Goal: Task Accomplishment & Management: Complete application form

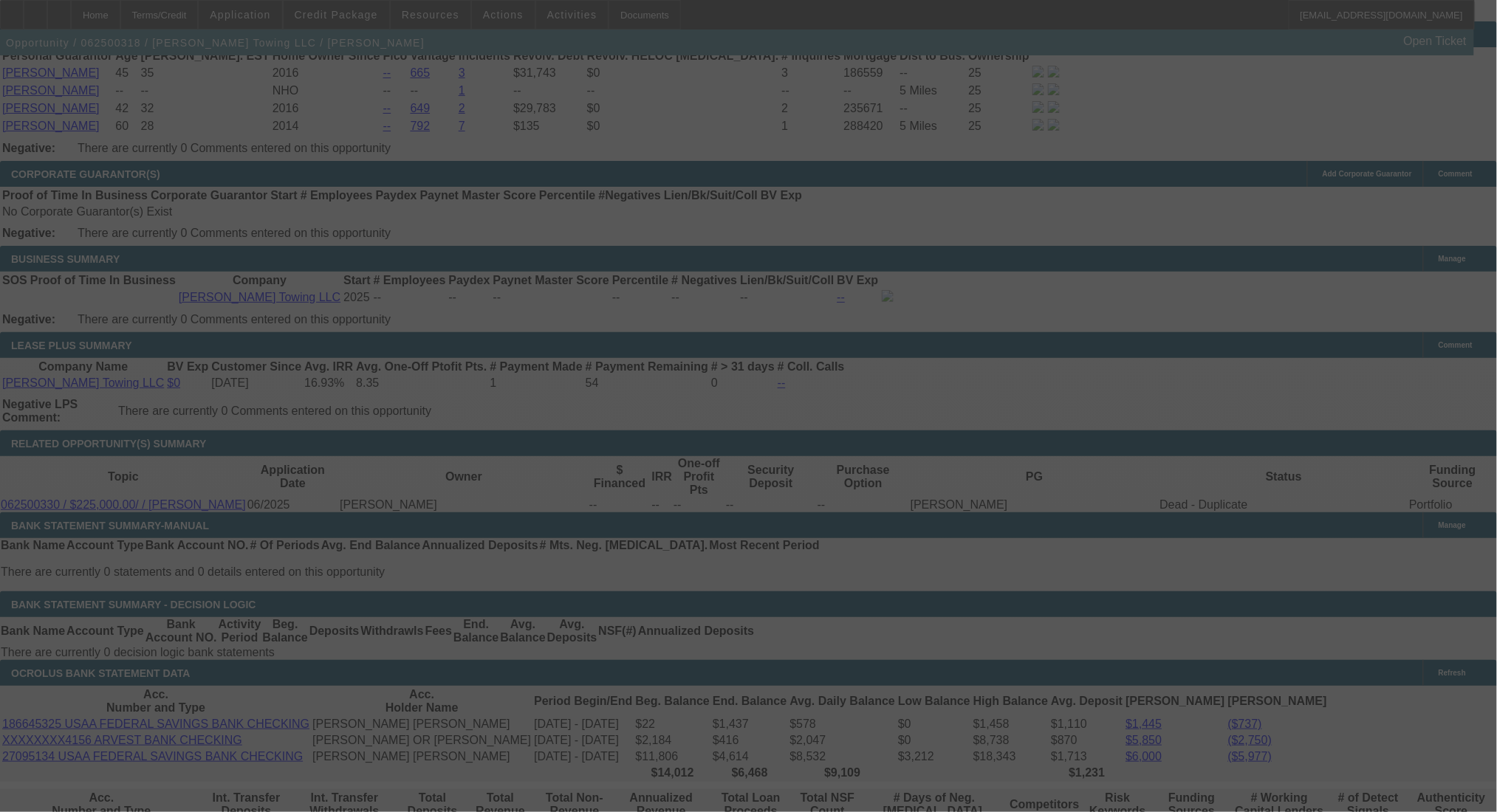
scroll to position [2475, 0]
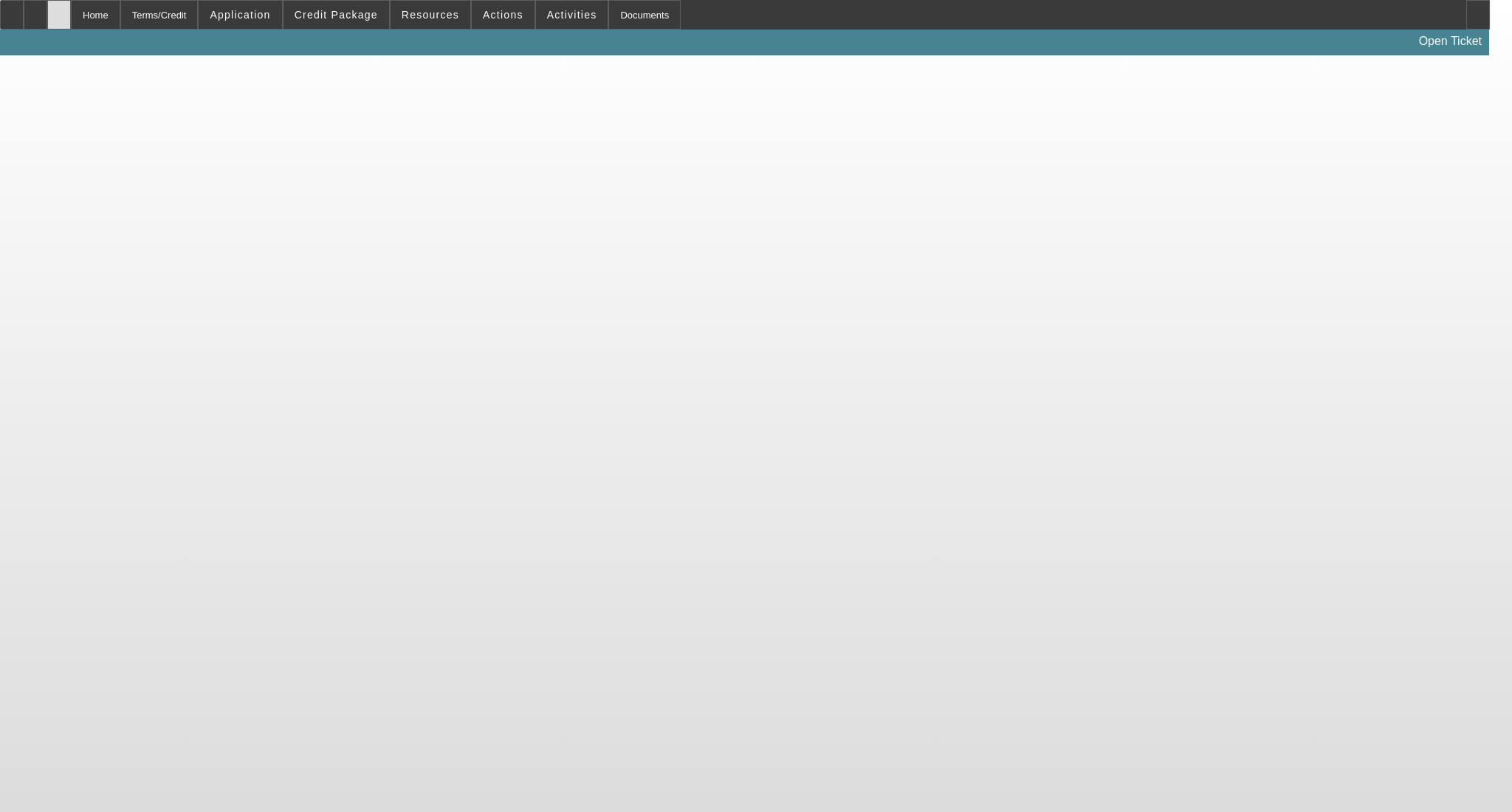
click at [71, 13] on div at bounding box center [59, 15] width 24 height 30
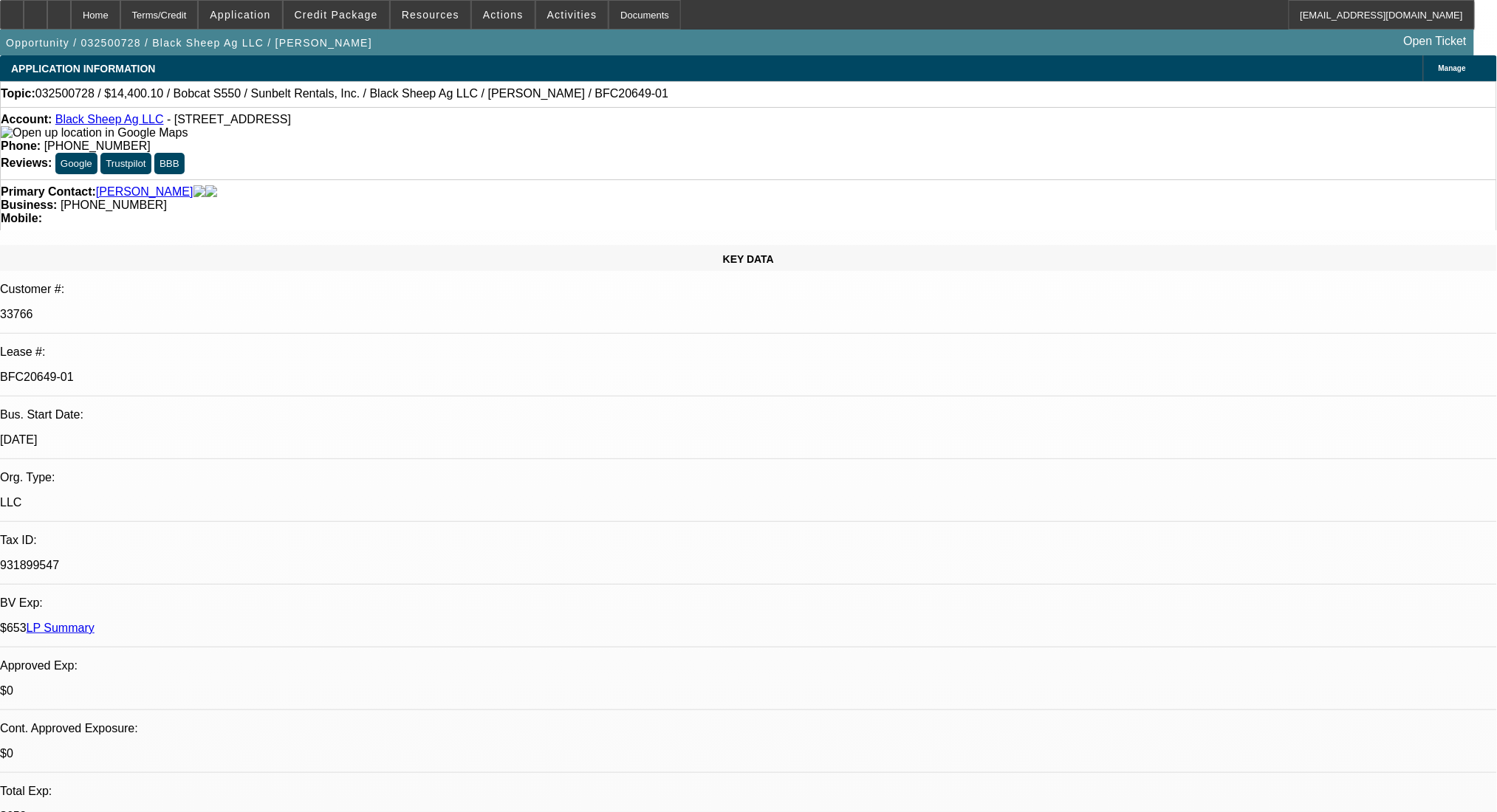
select select "0"
select select "0.1"
select select "0"
select select "0.1"
select select "0"
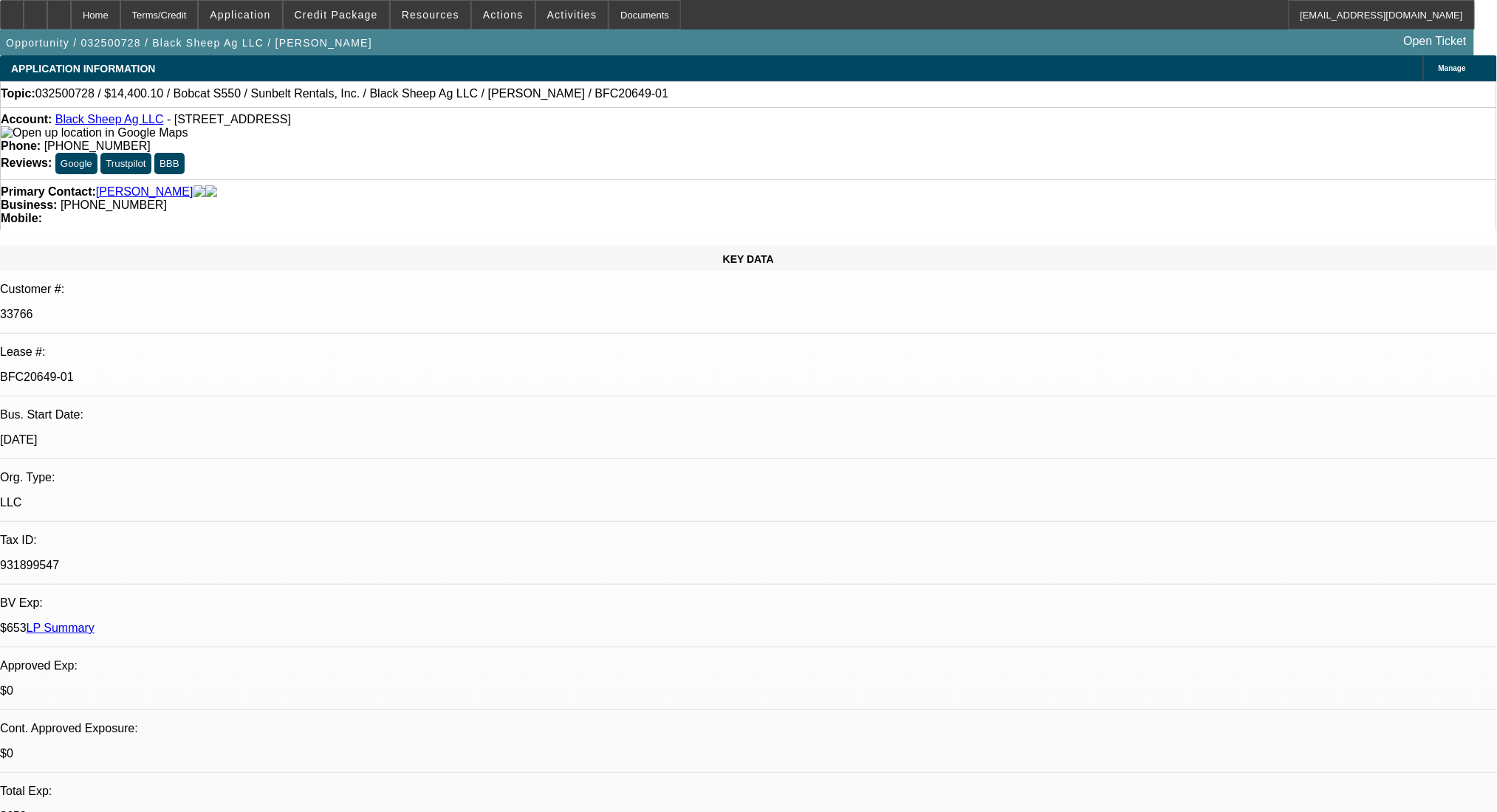
select select "0.1"
select select "0"
select select "0.1"
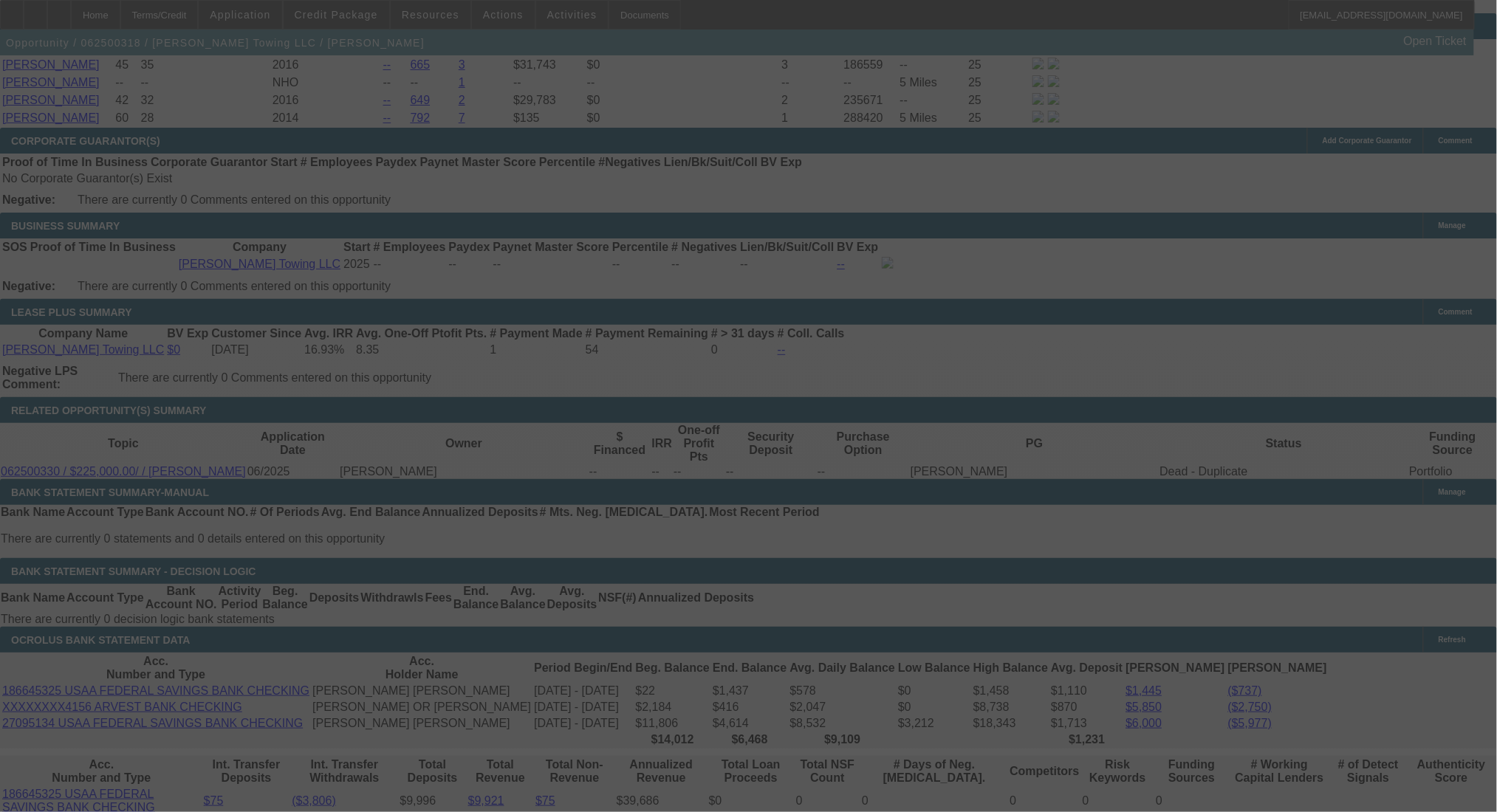
scroll to position [2475, 0]
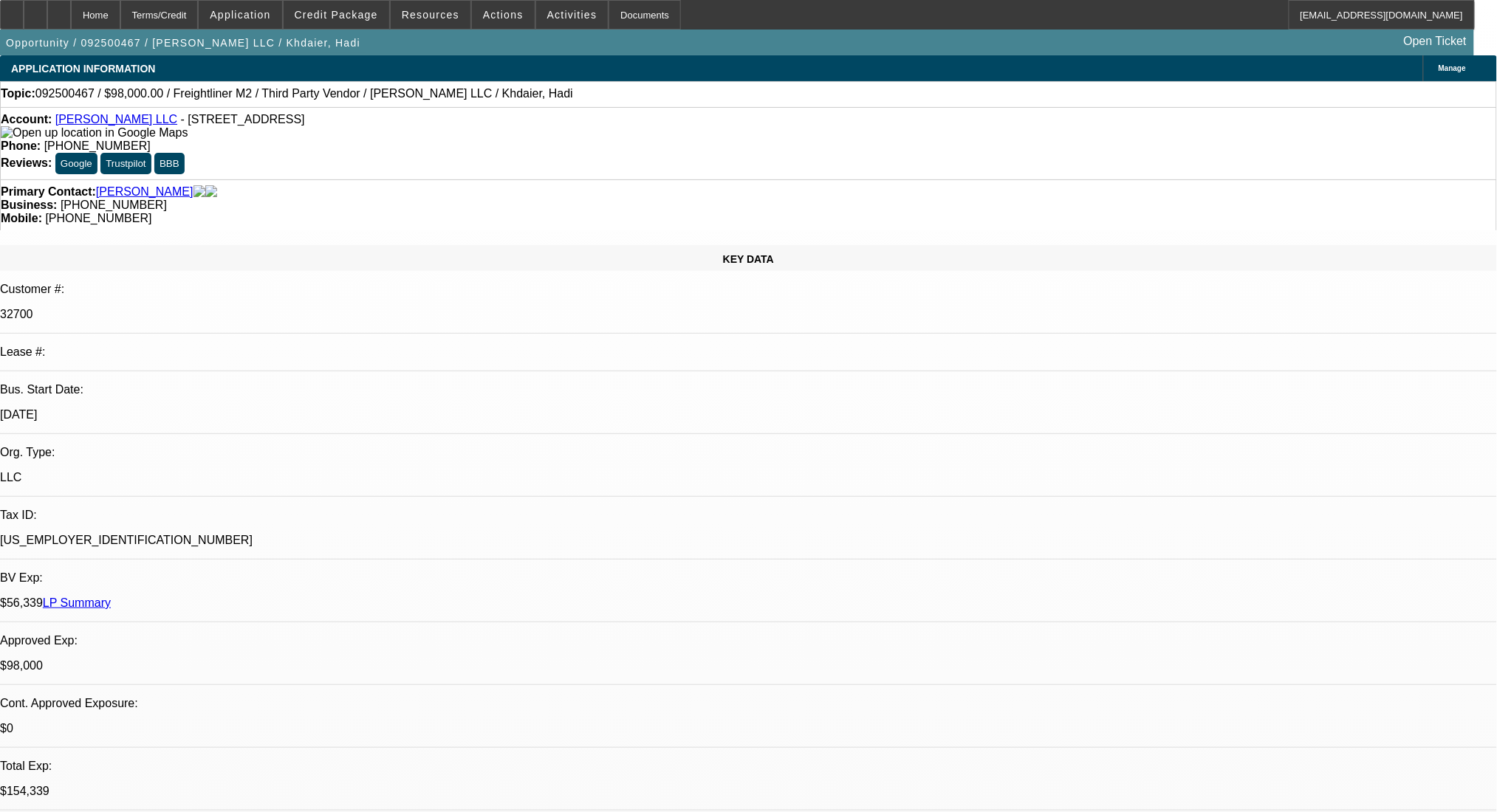
select select "0"
select select "2"
select select "0.1"
select select "4"
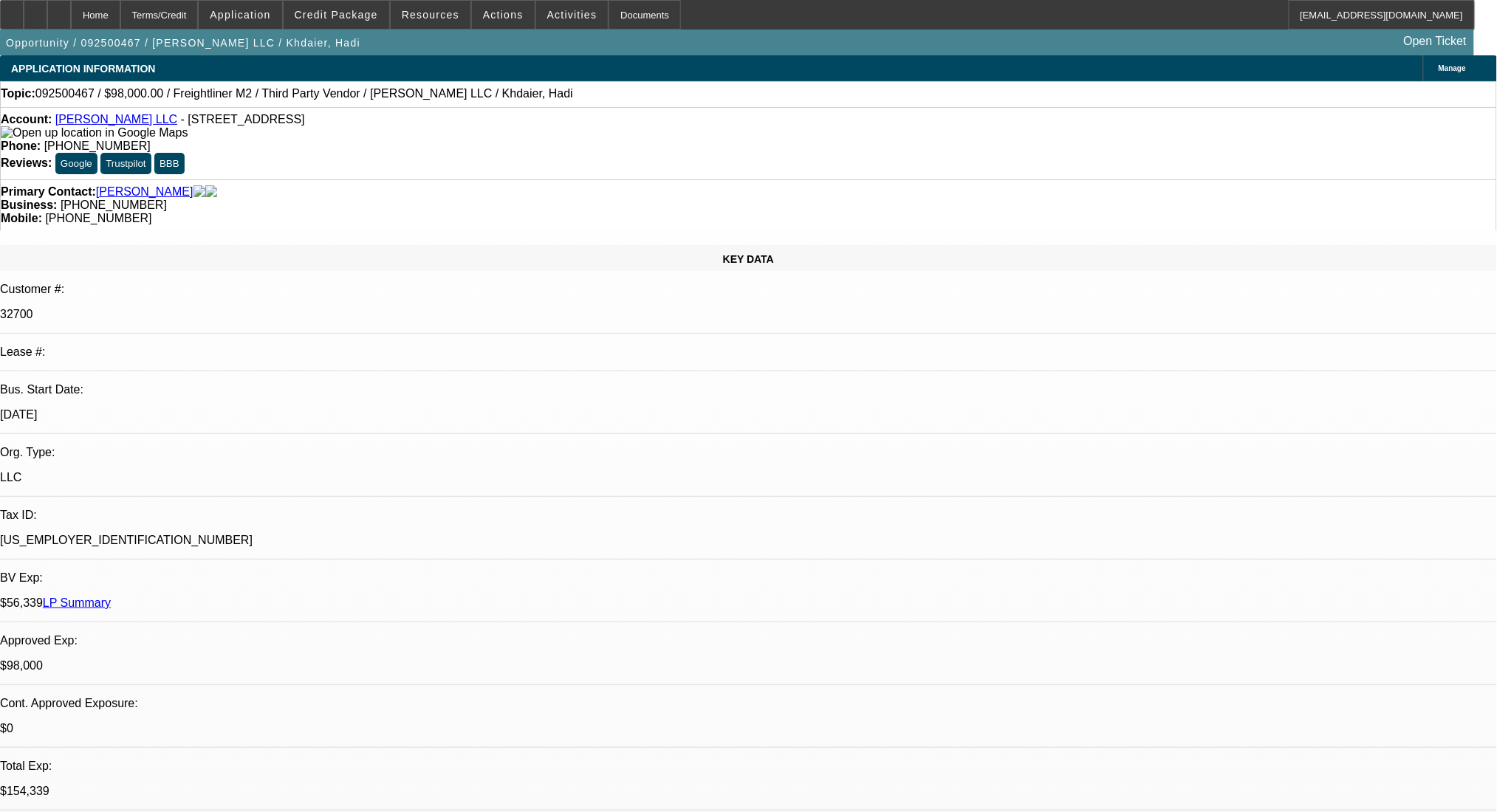
select select "0"
select select "2"
select select "0.1"
select select "4"
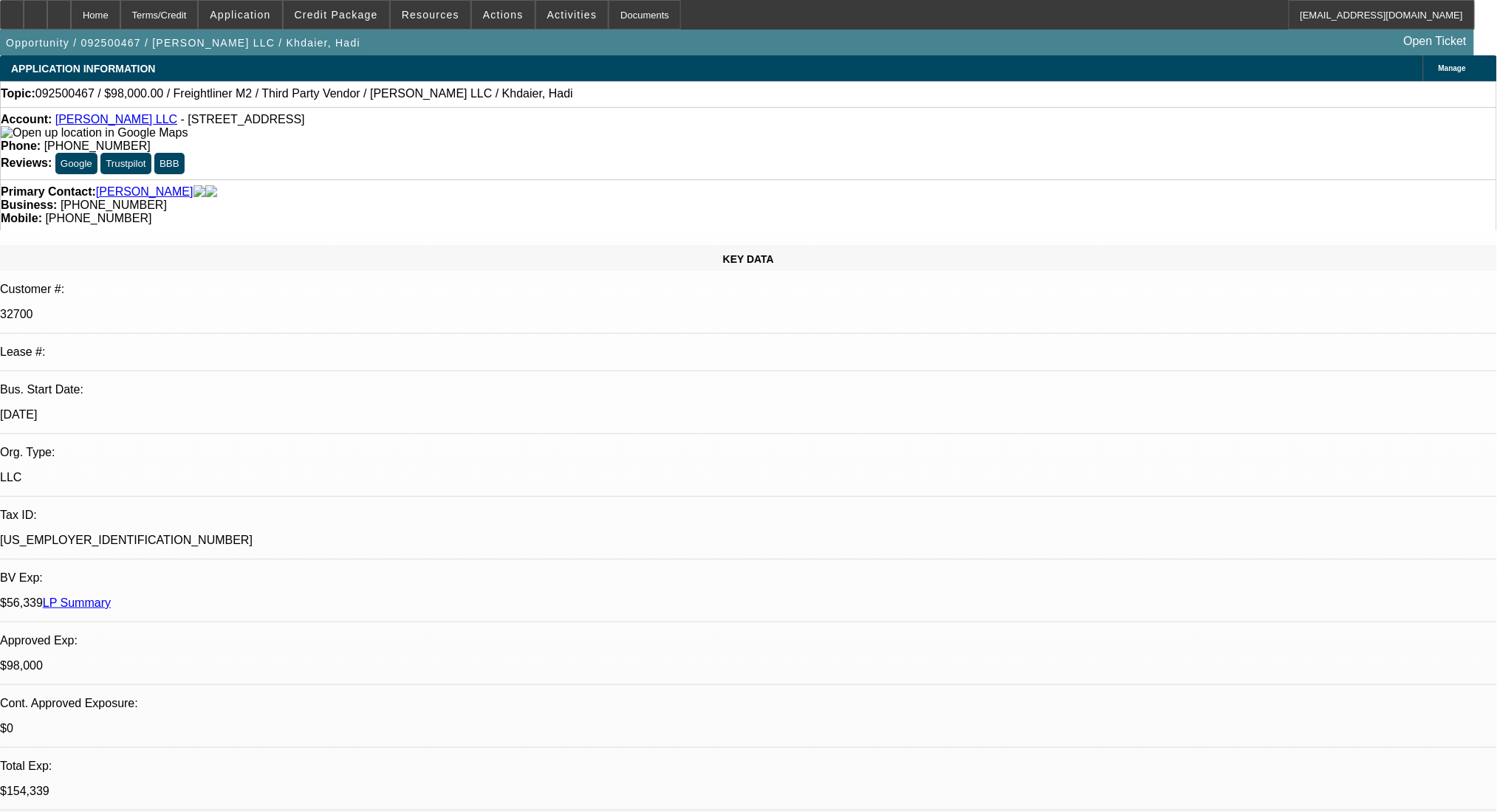
select select "0"
select select "2"
select select "0.1"
select select "4"
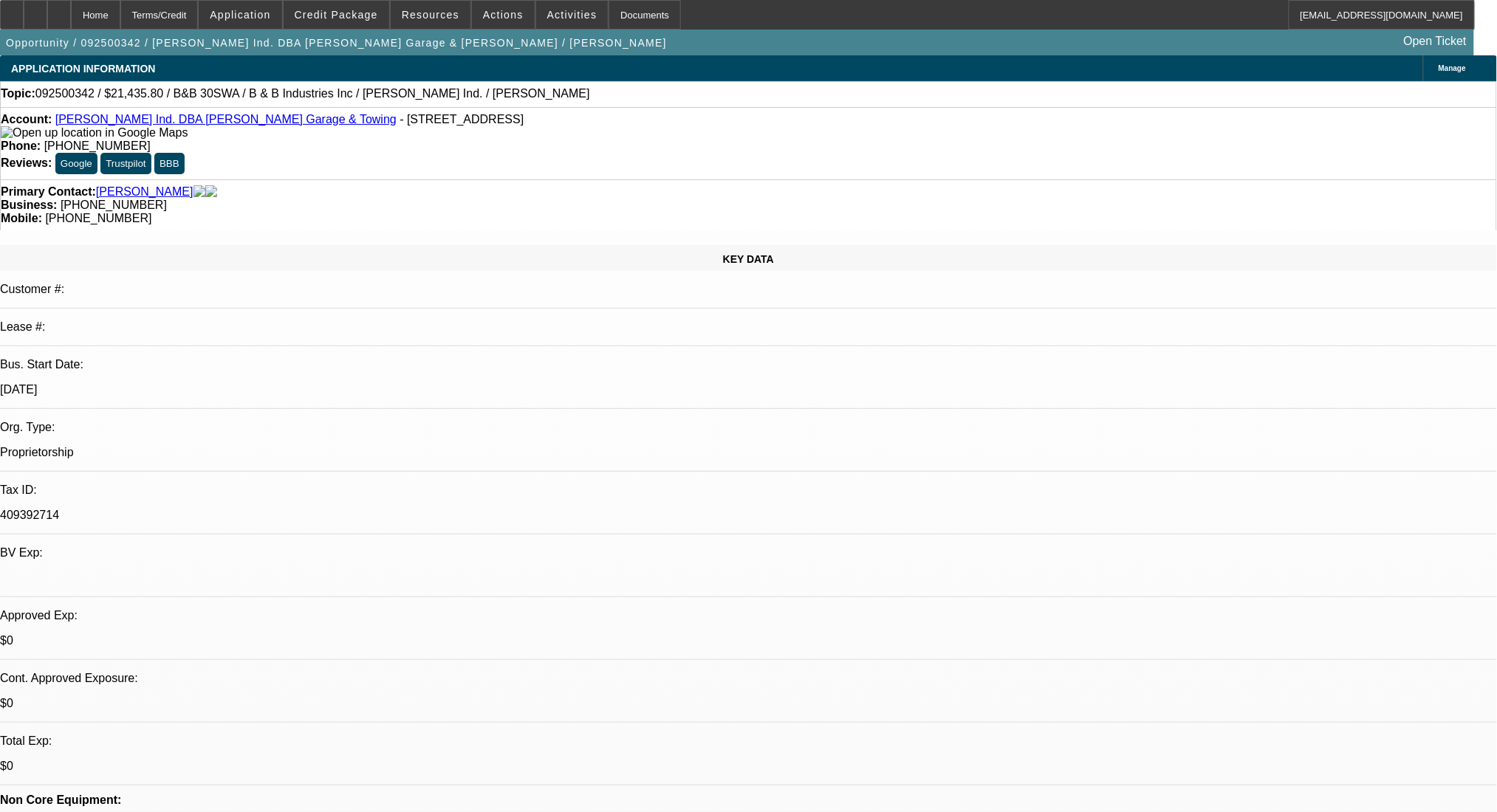
select select "0"
select select "6"
select select "0"
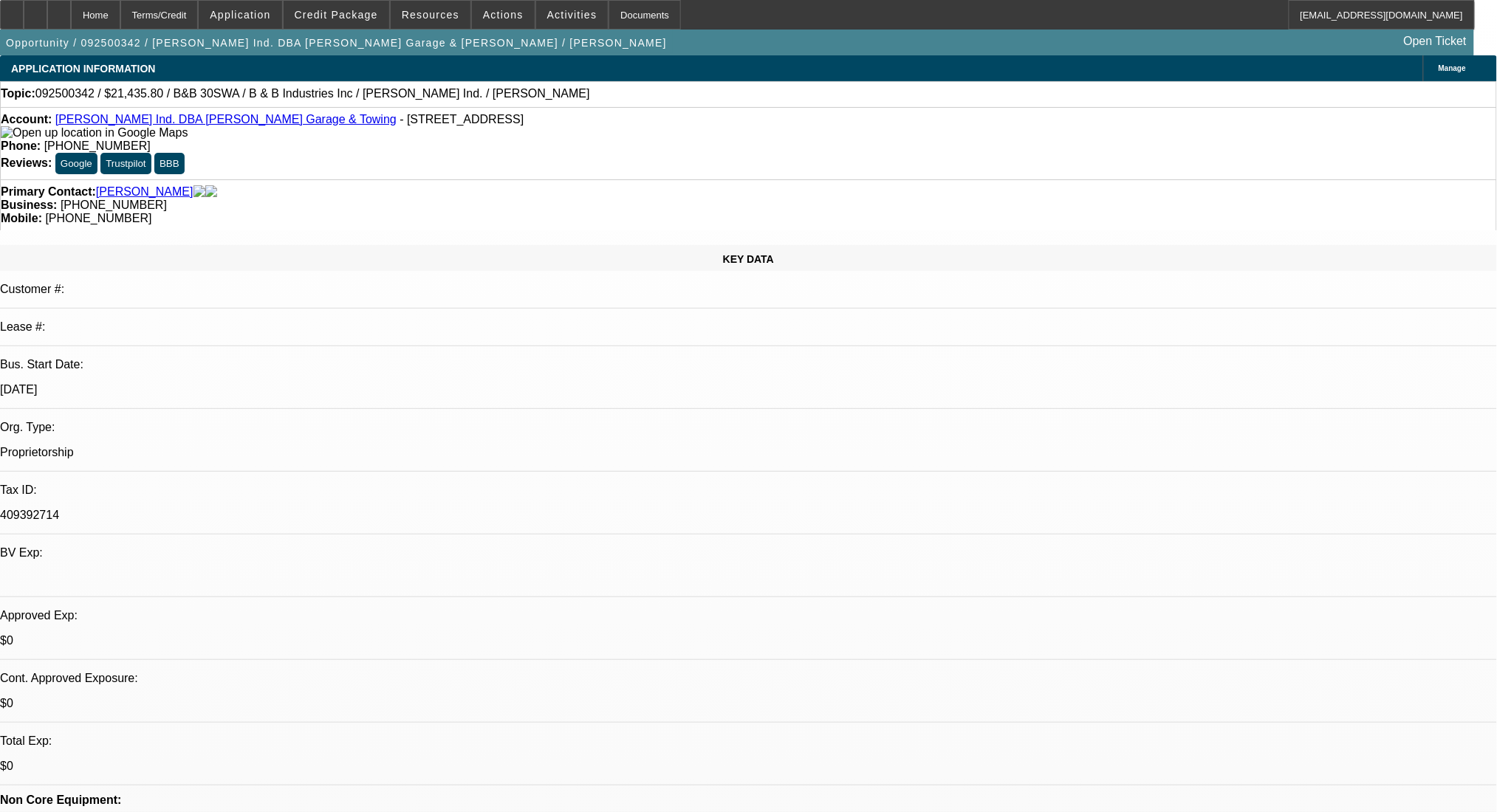
select select "0"
select select "6"
select select "0"
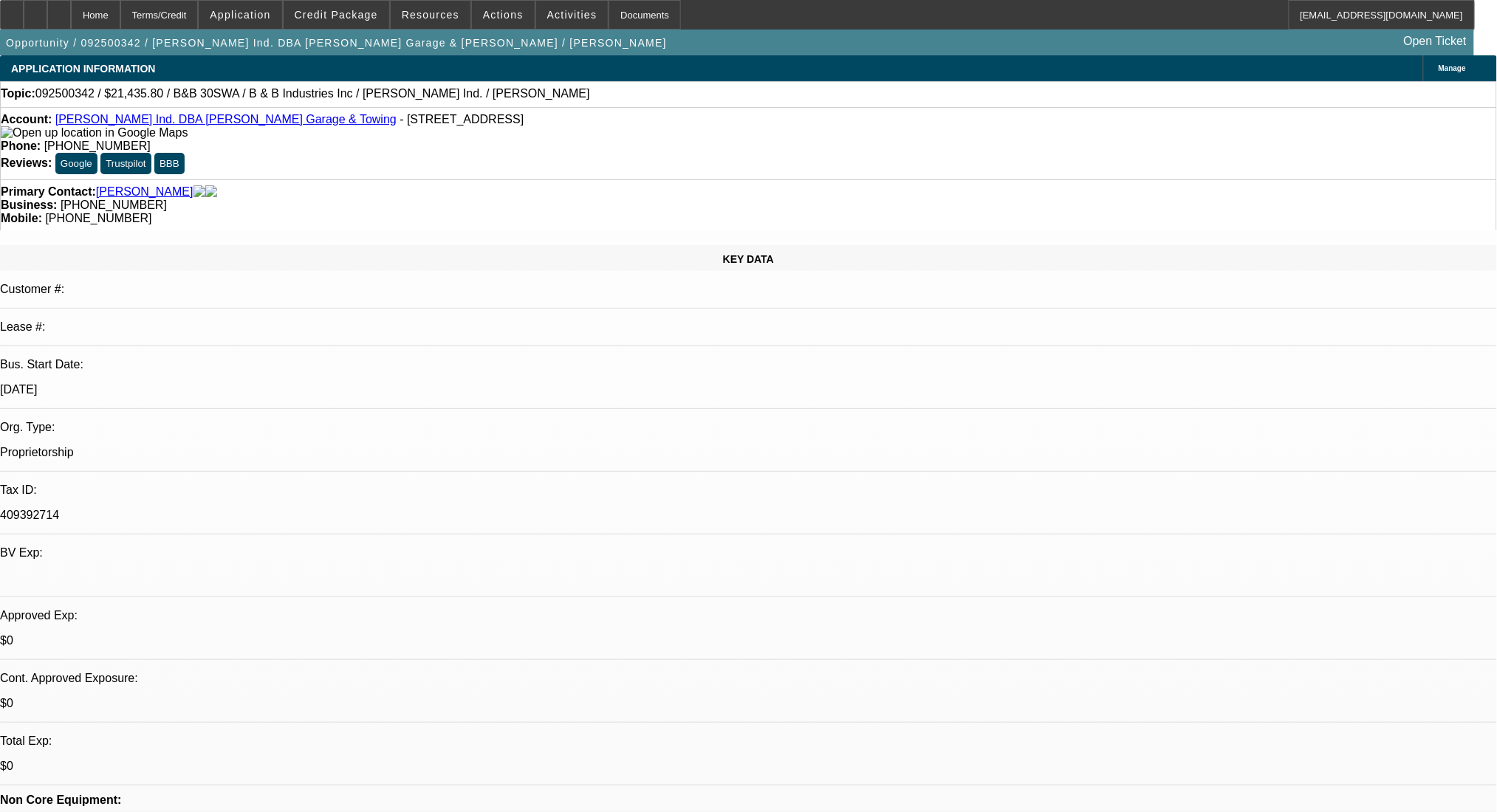
select select "0"
select select "6"
select select "0"
select select "2"
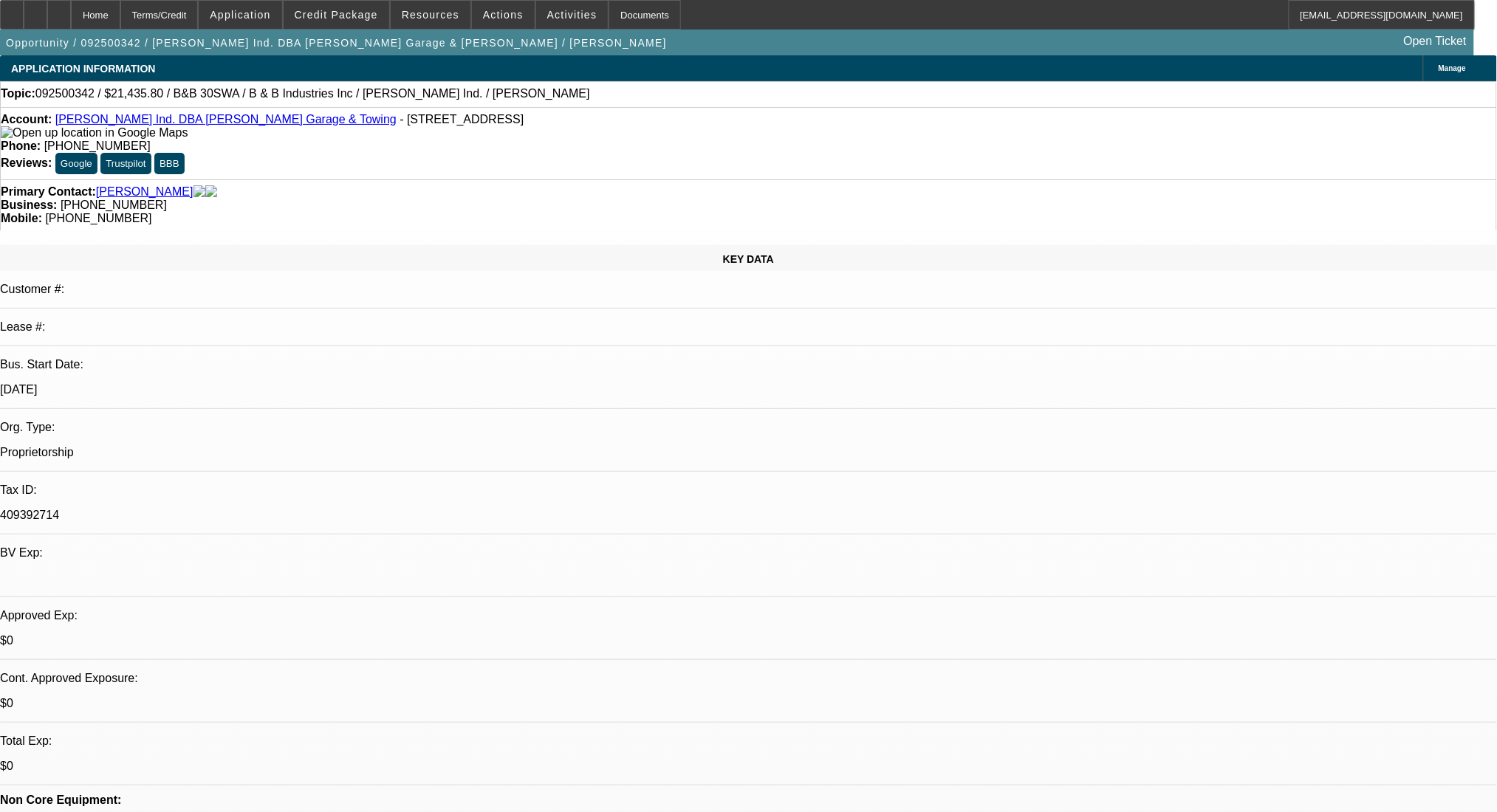
select select "0"
select select "6"
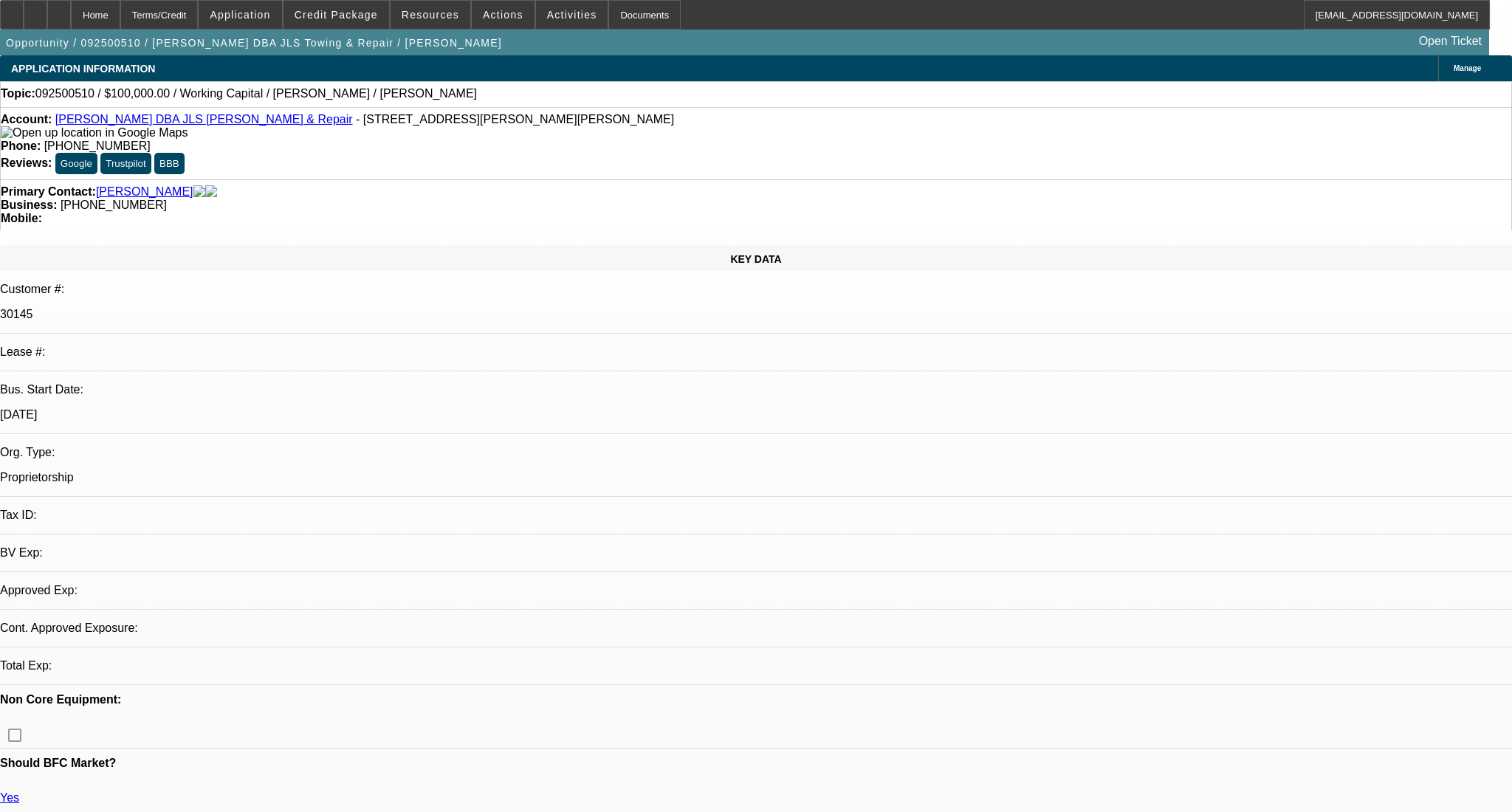
select select "0"
select select "2"
select select "0"
select select "6"
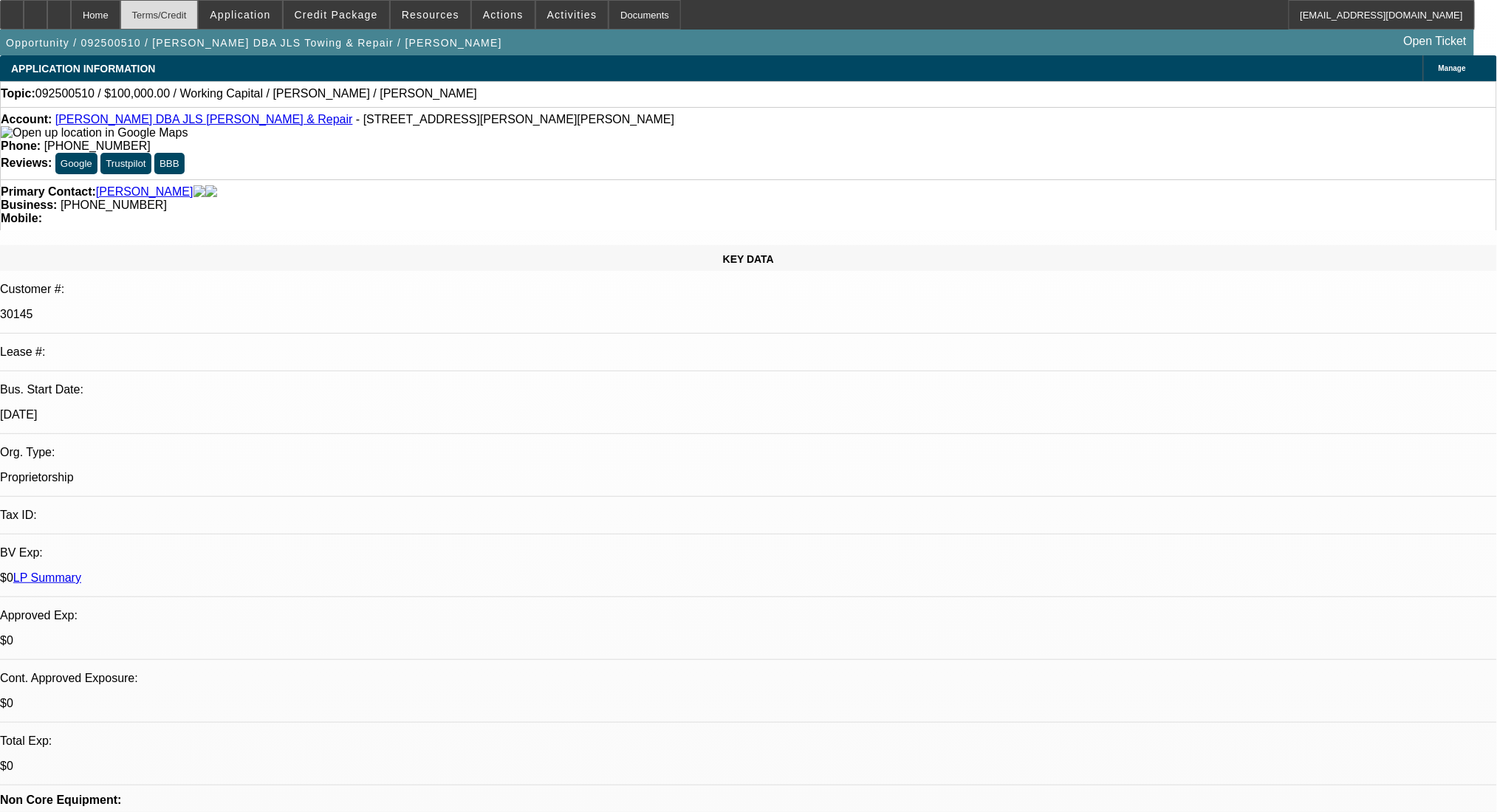
click at [195, 16] on div "Terms/Credit" at bounding box center [160, 15] width 78 height 30
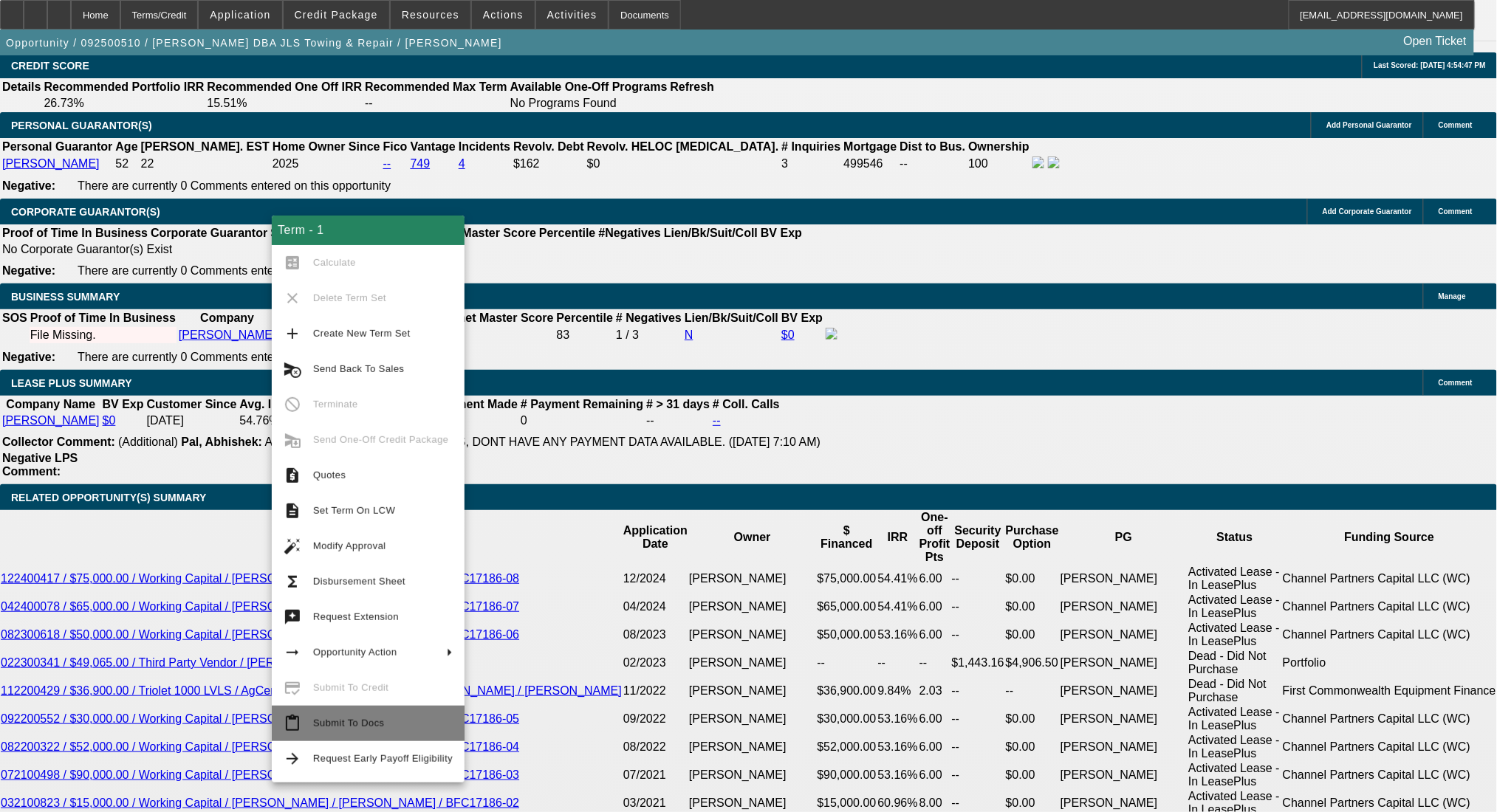
click at [403, 724] on span "Submit To Docs" at bounding box center [383, 723] width 139 height 18
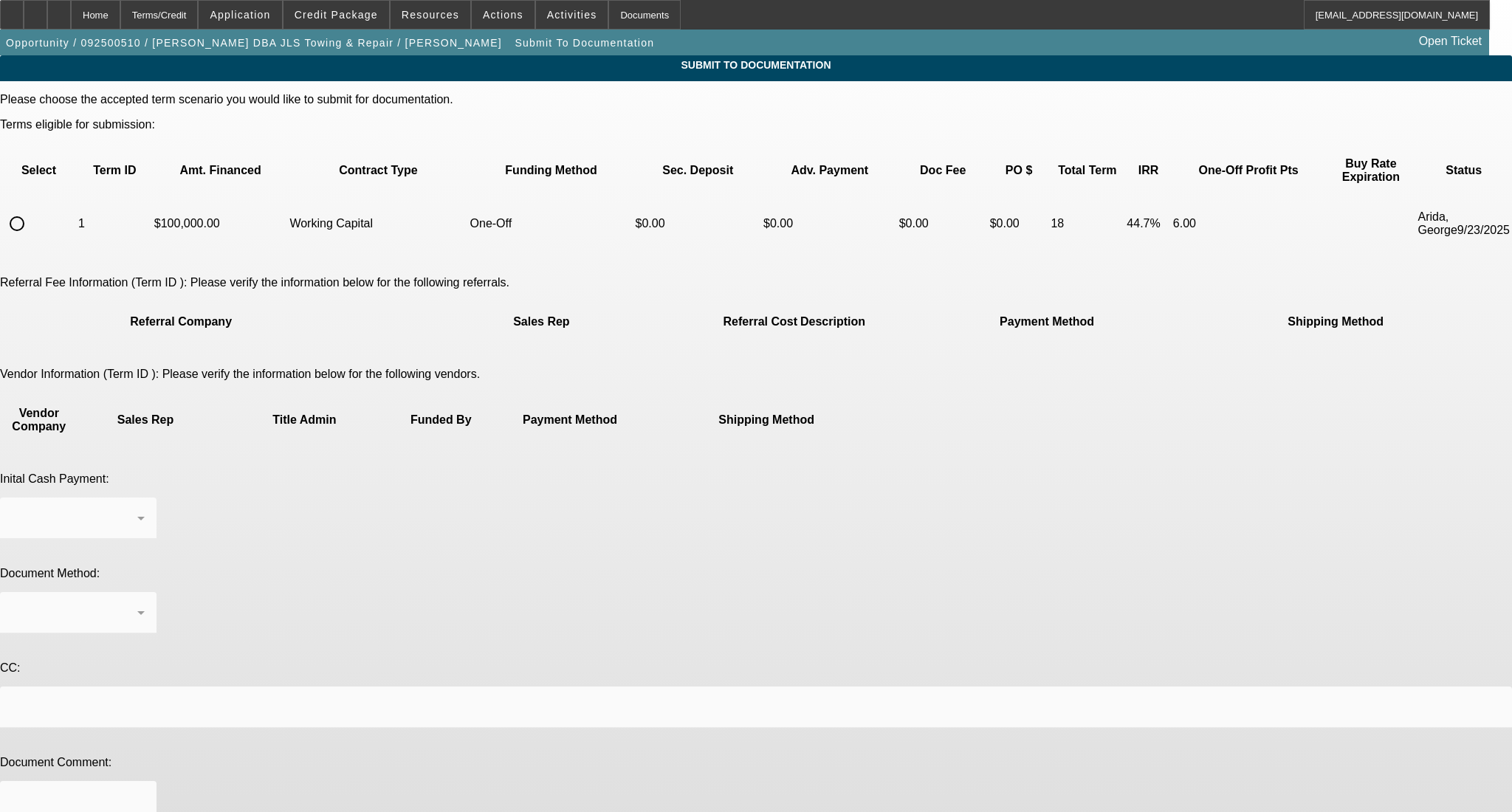
click at [32, 209] on input "radio" at bounding box center [17, 224] width 30 height 30
radio input "true"
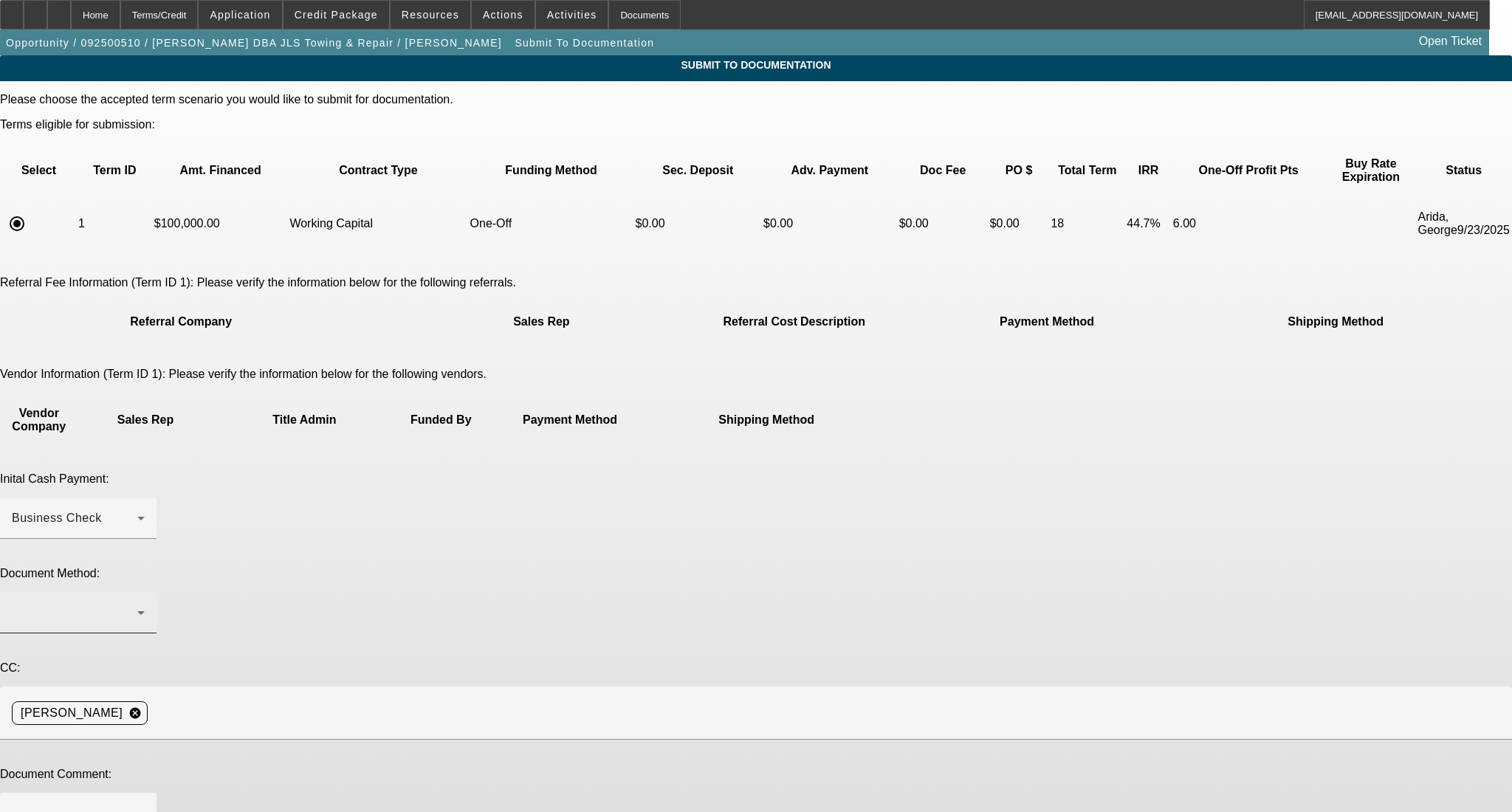
click at [138, 604] on div at bounding box center [75, 613] width 126 height 18
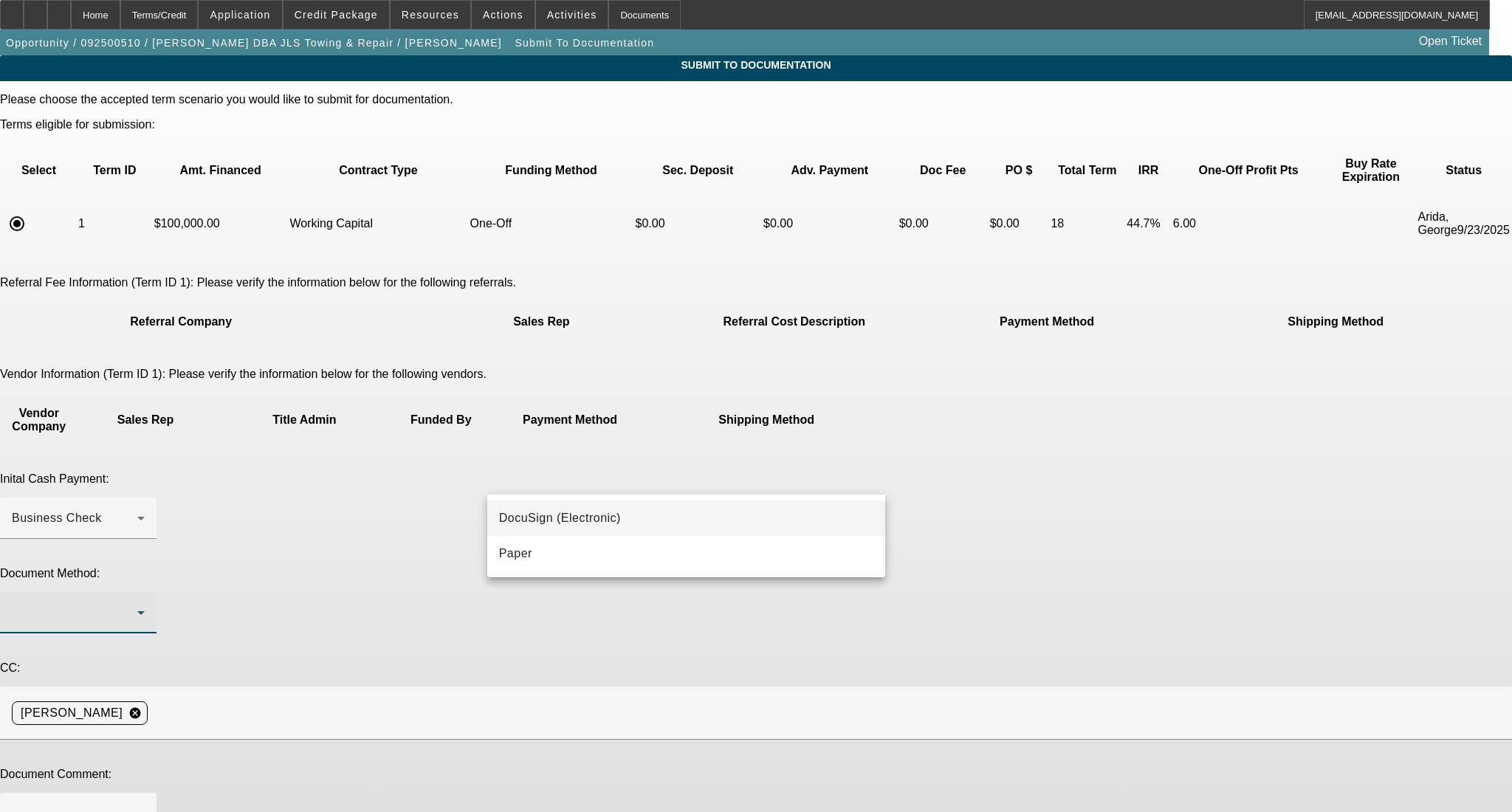
click at [576, 517] on span "DocuSign (Electronic)" at bounding box center [560, 518] width 122 height 18
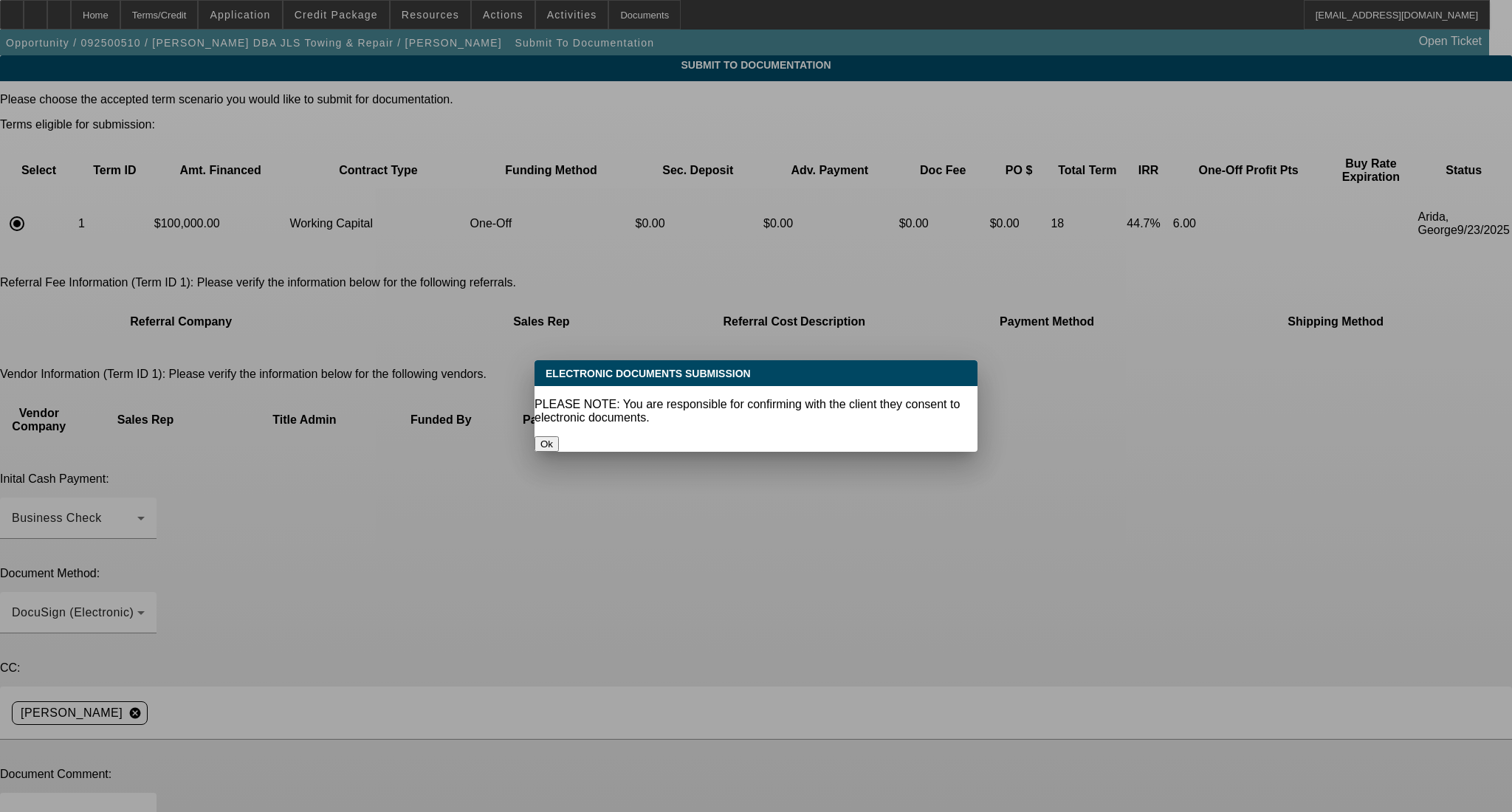
click at [559, 436] on button "Ok" at bounding box center [546, 443] width 24 height 16
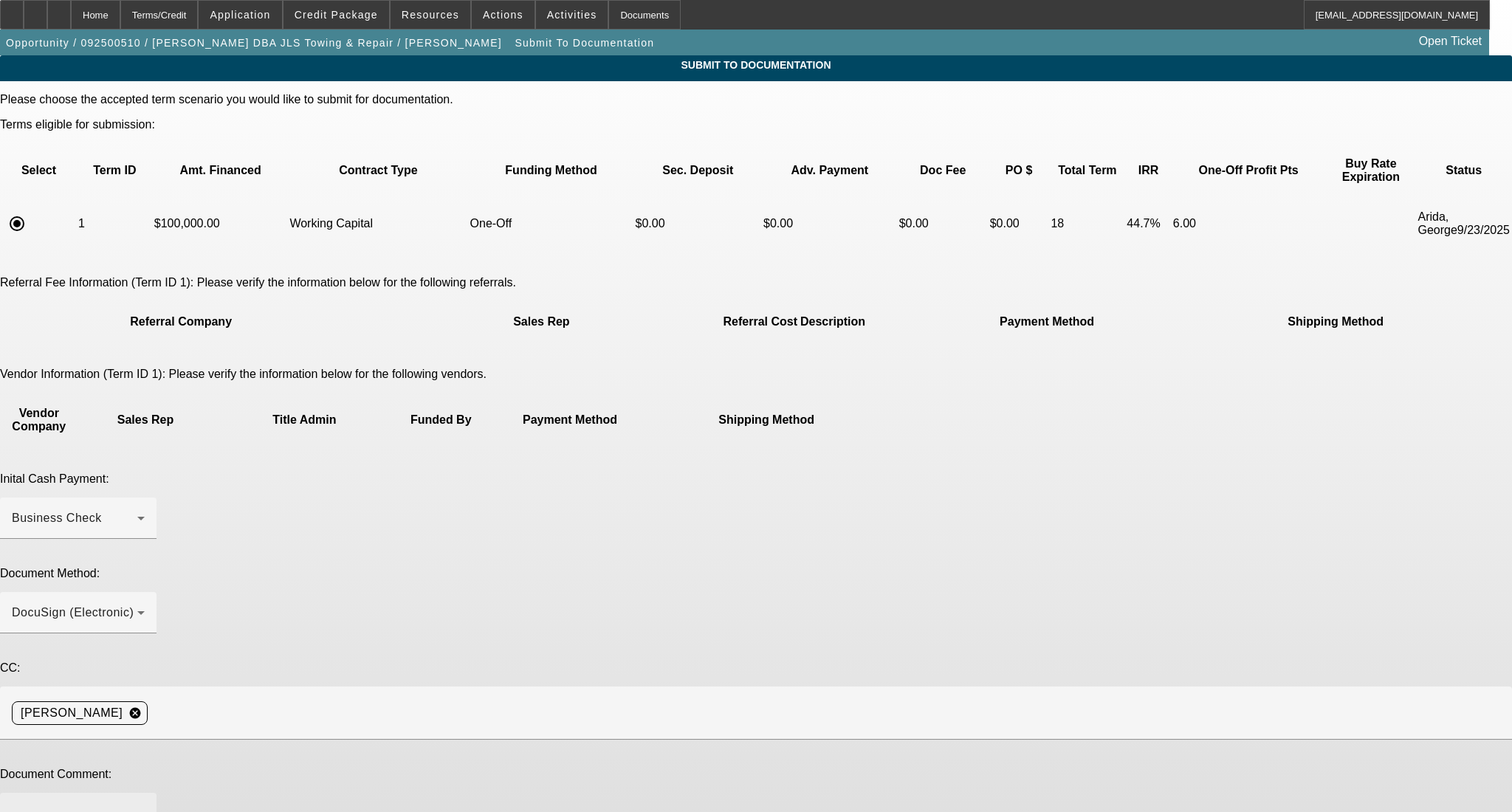
click at [144, 805] on textarea at bounding box center [78, 822] width 133 height 36
type textarea "WC renewal deal- good for funding"
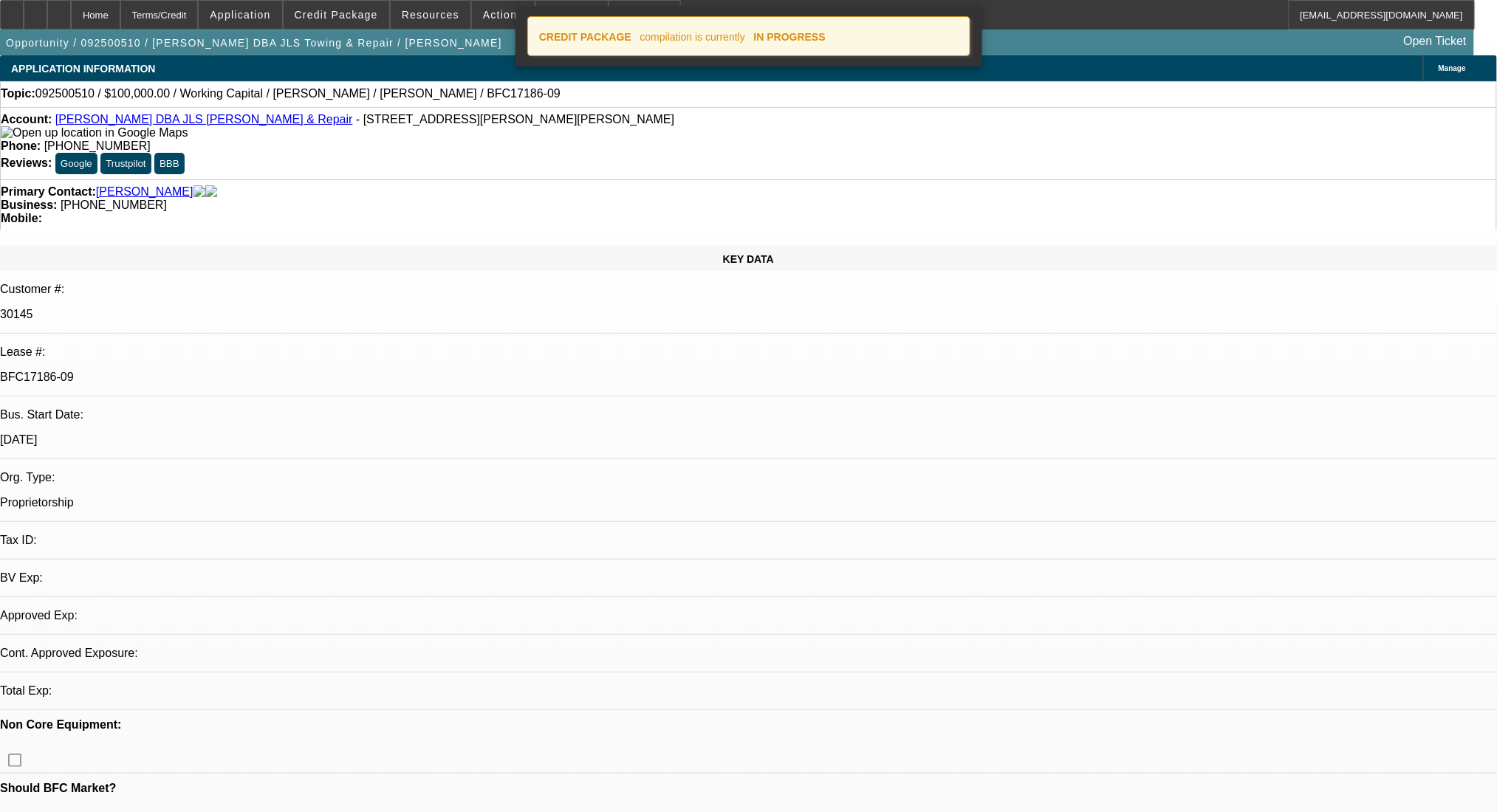
select select "0"
select select "2"
select select "0"
select select "6"
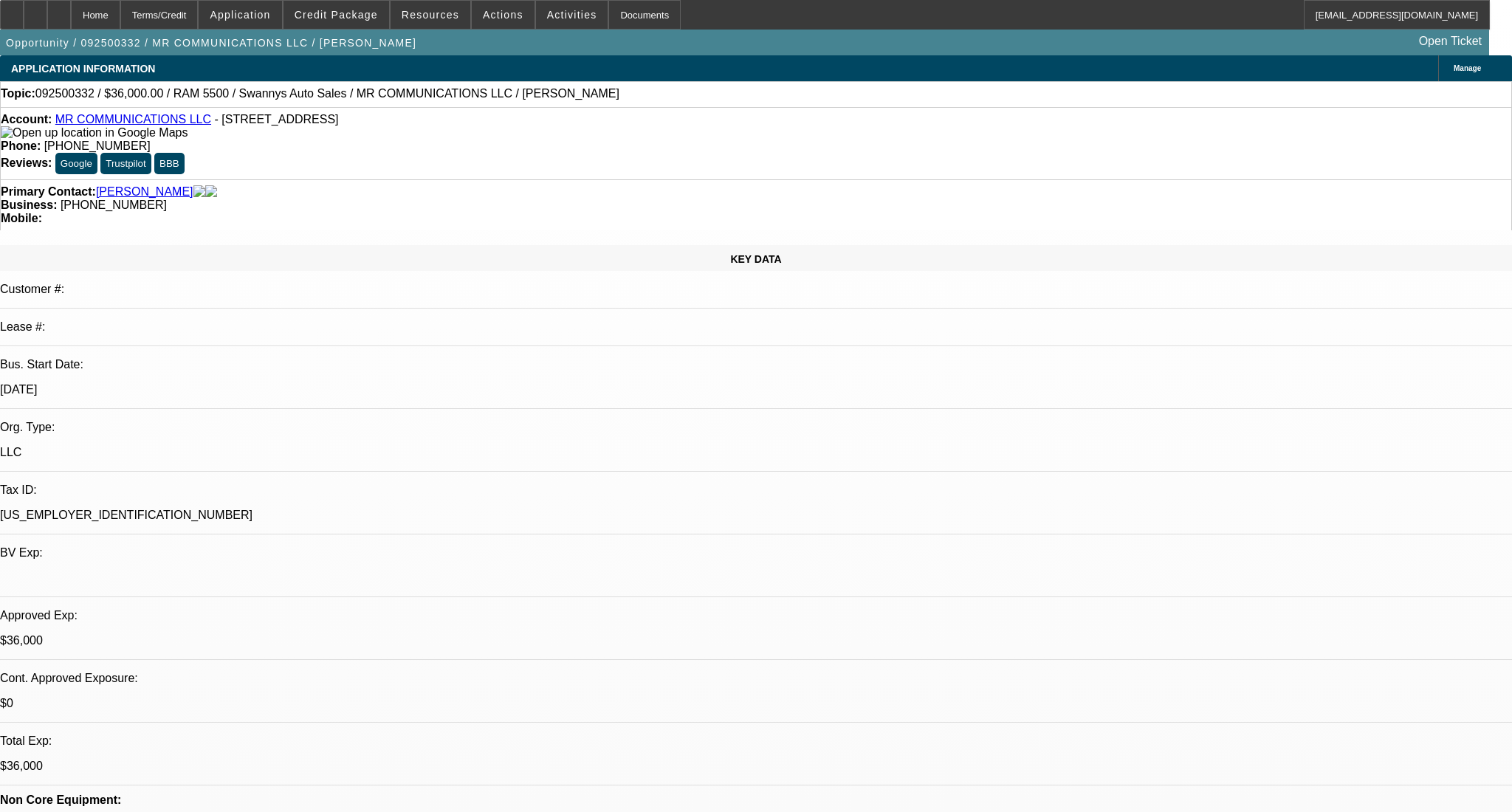
select select "0"
select select "2"
select select "0"
select select "6"
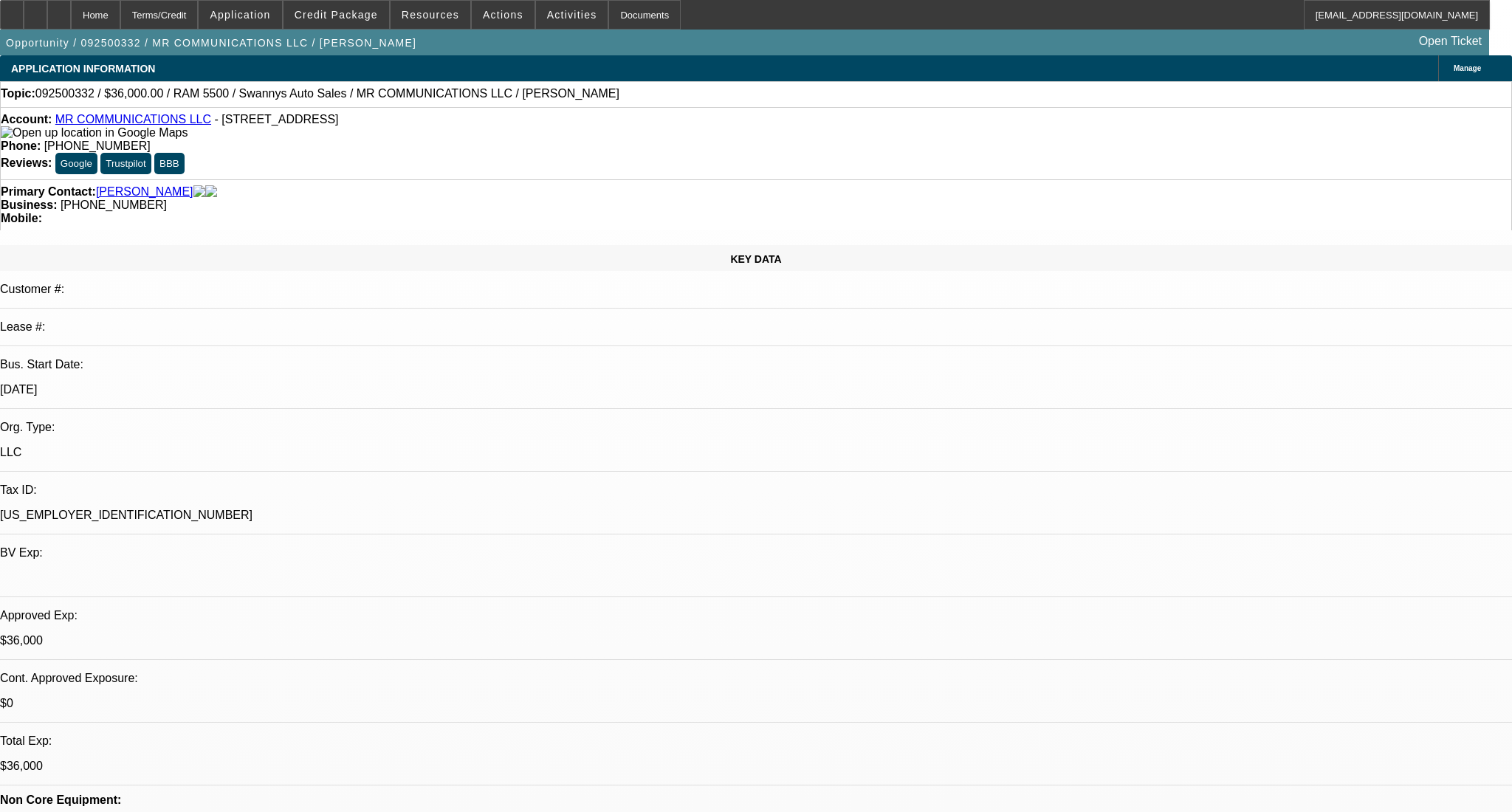
select select "0"
select select "2"
select select "0"
select select "6"
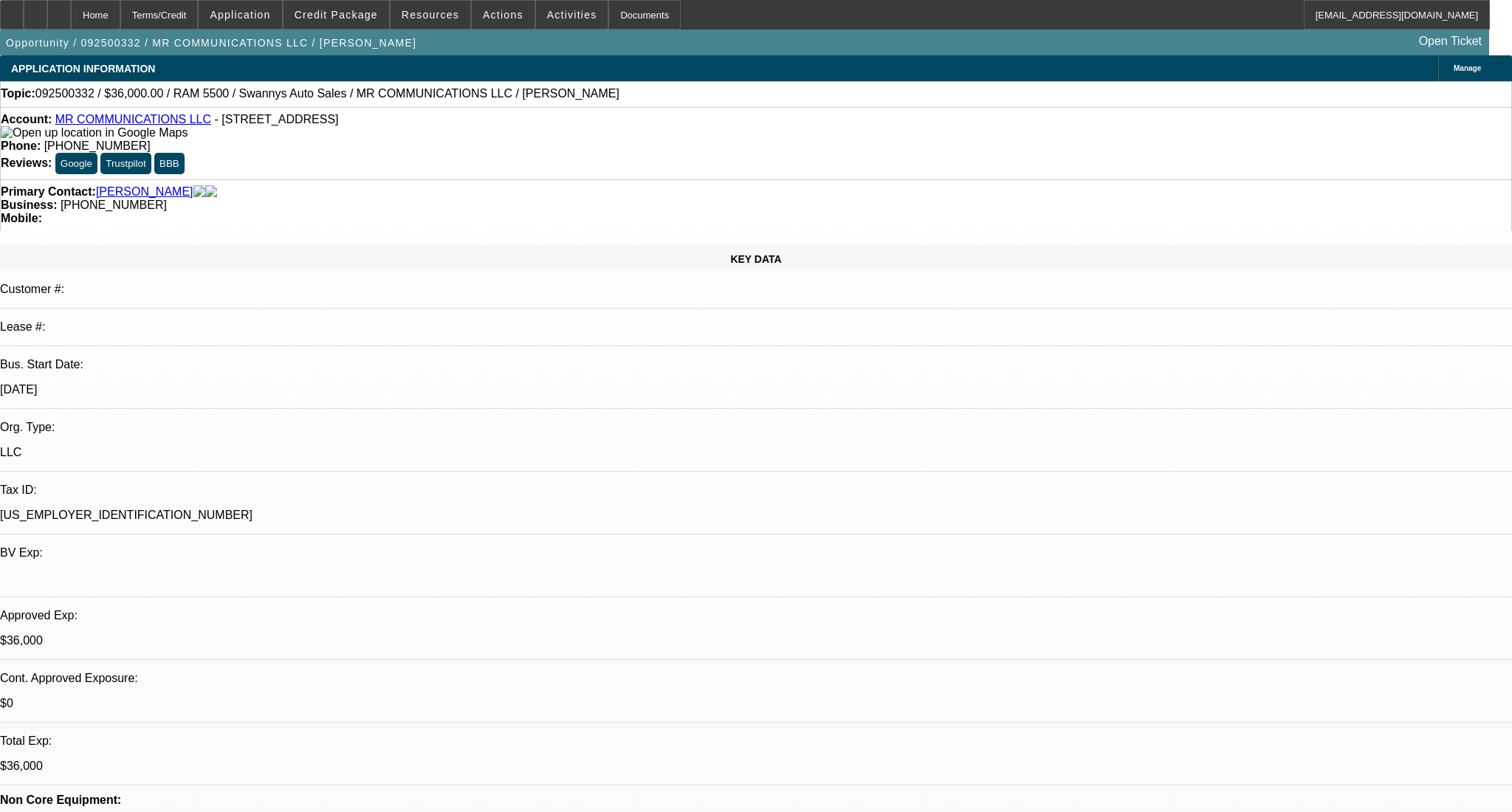
select select "0"
select select "2"
select select "0"
select select "6"
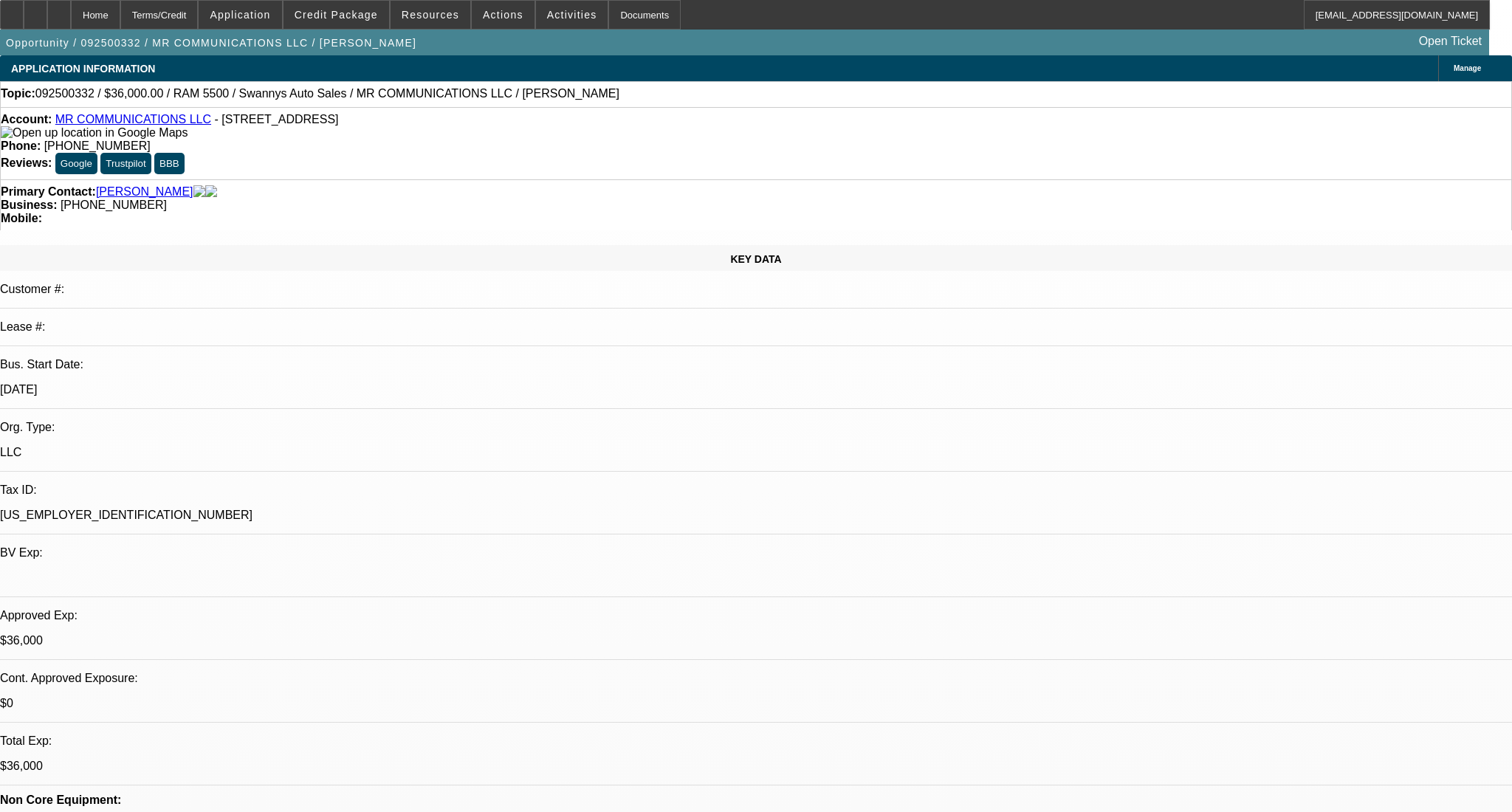
select select "0"
select select "2"
select select "0"
select select "6"
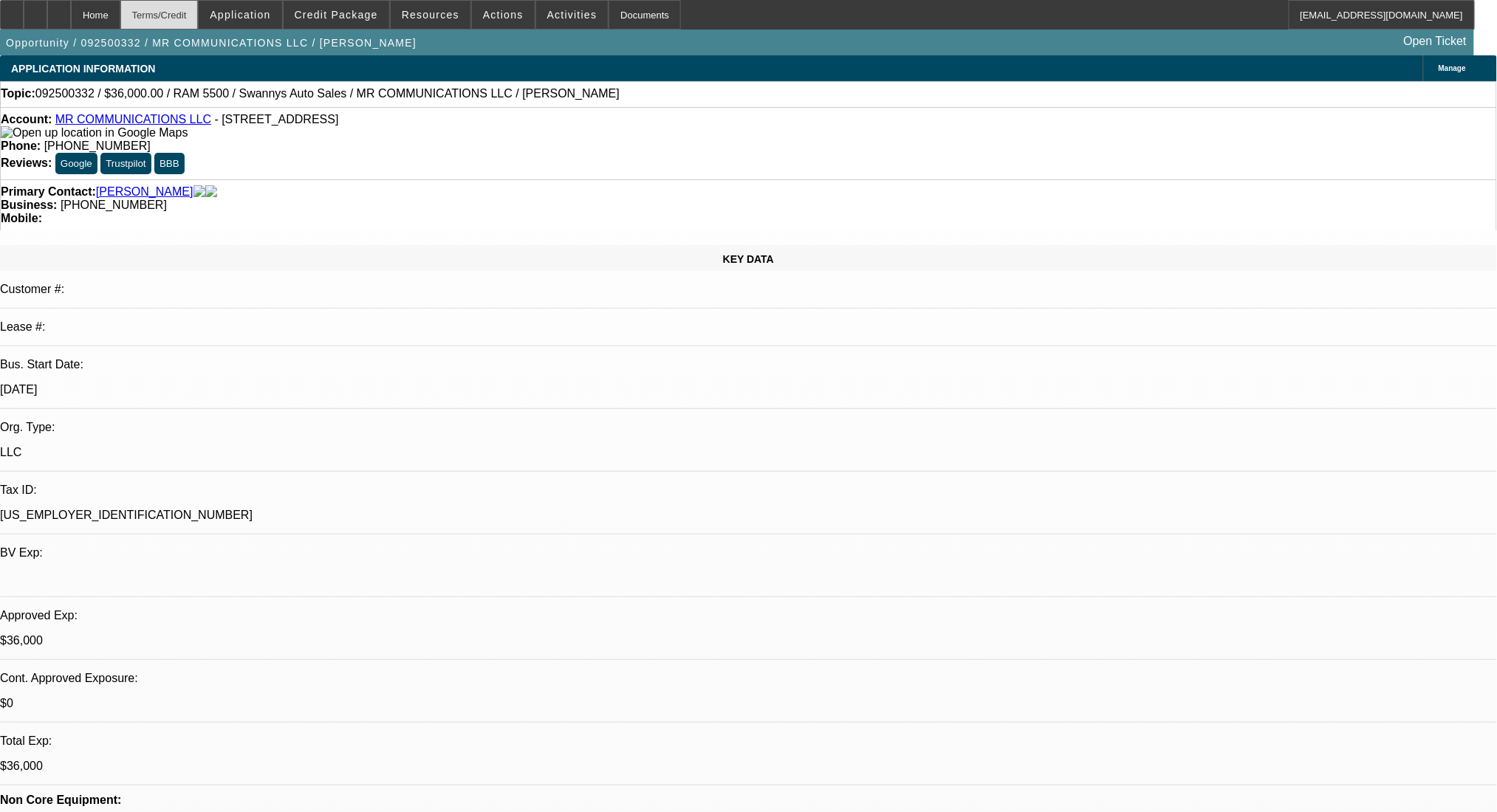
click at [190, 10] on div "Terms/Credit" at bounding box center [160, 15] width 78 height 30
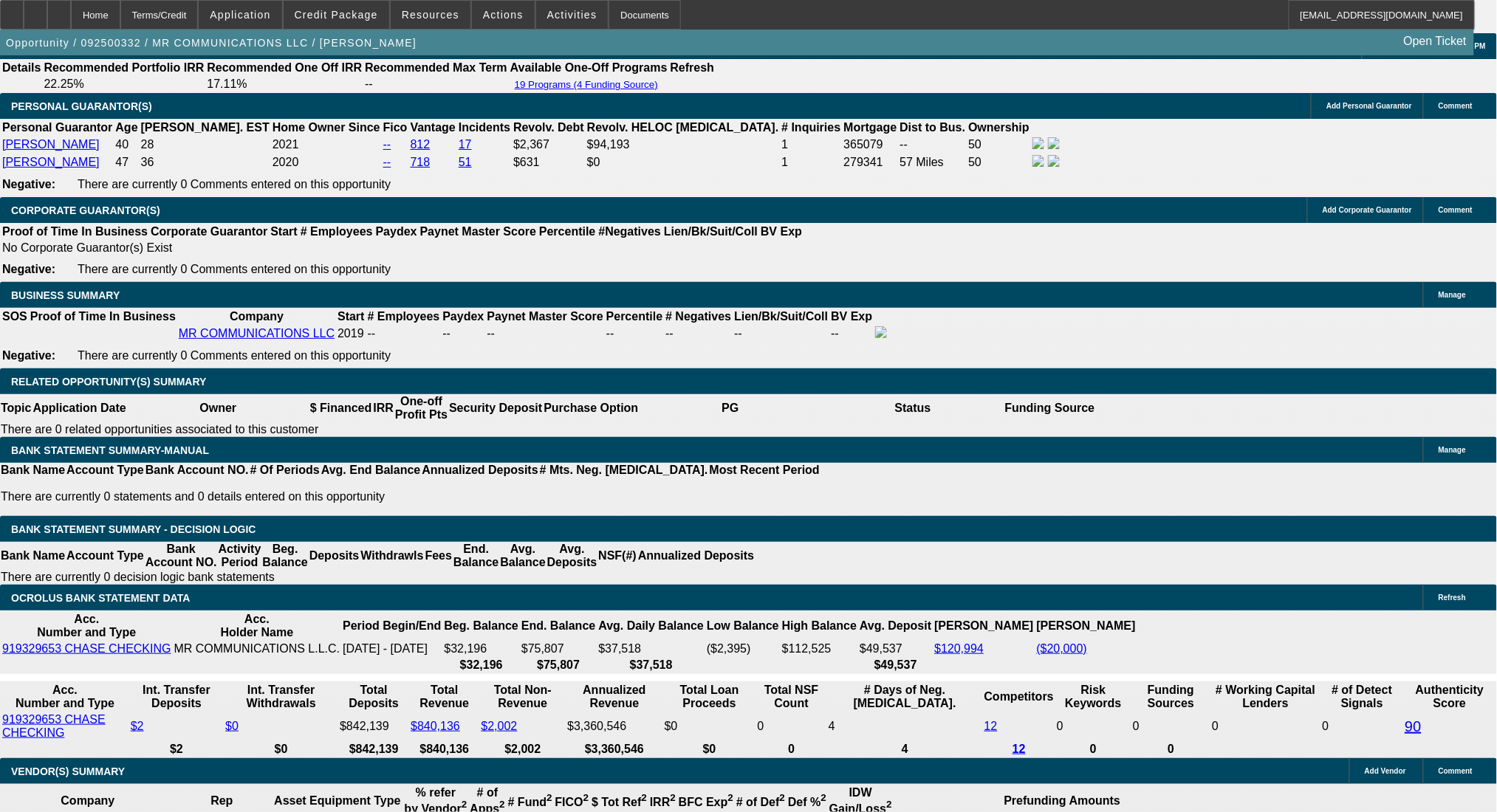
drag, startPoint x: 226, startPoint y: 473, endPoint x: 313, endPoint y: 471, distance: 87.0
type input "125"
type input "$250.00"
type input "UNKNOWN"
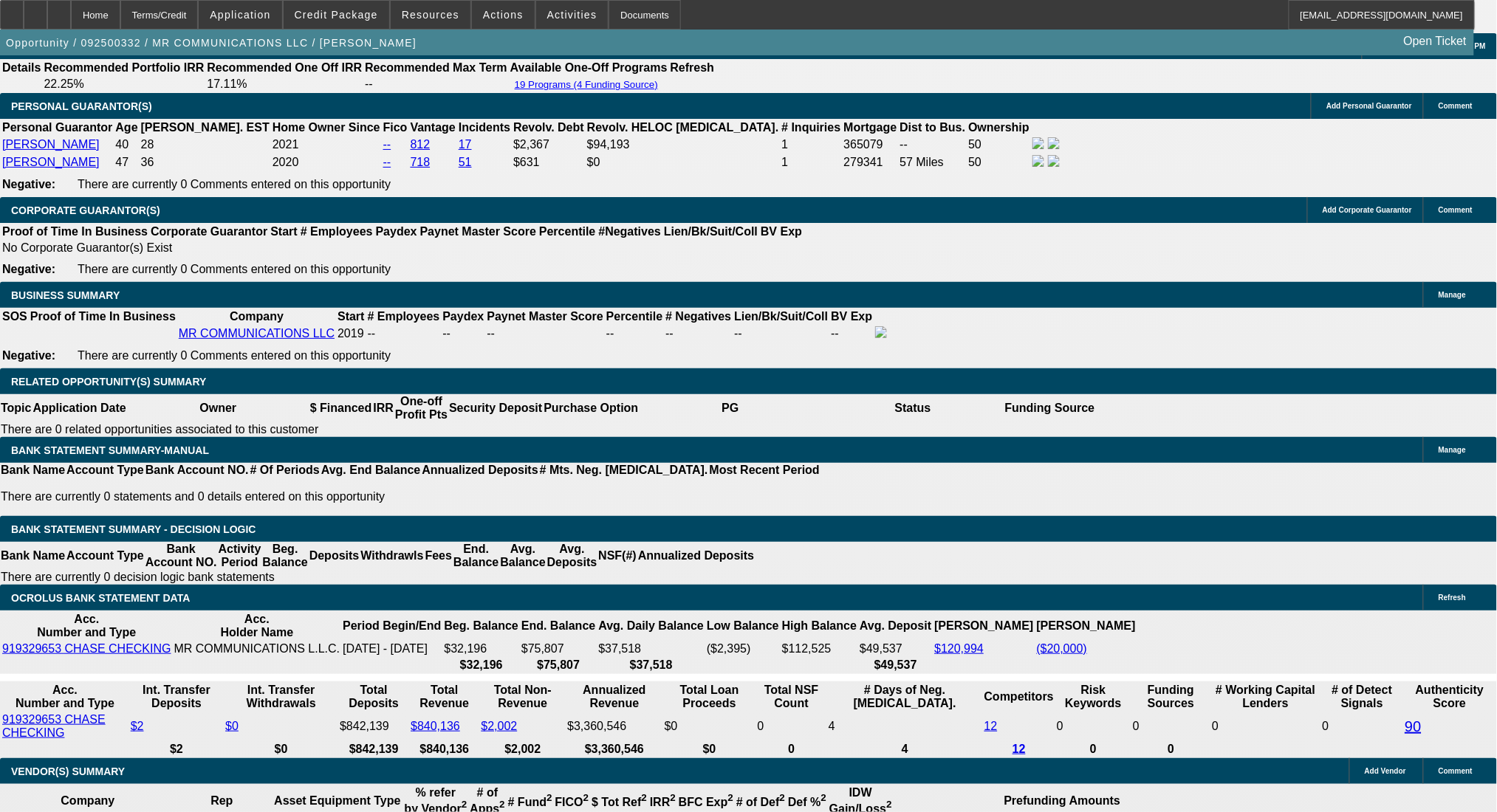
type input "1250"
type input "15.1"
type input "$2,500.00"
type input "$1,250.00"
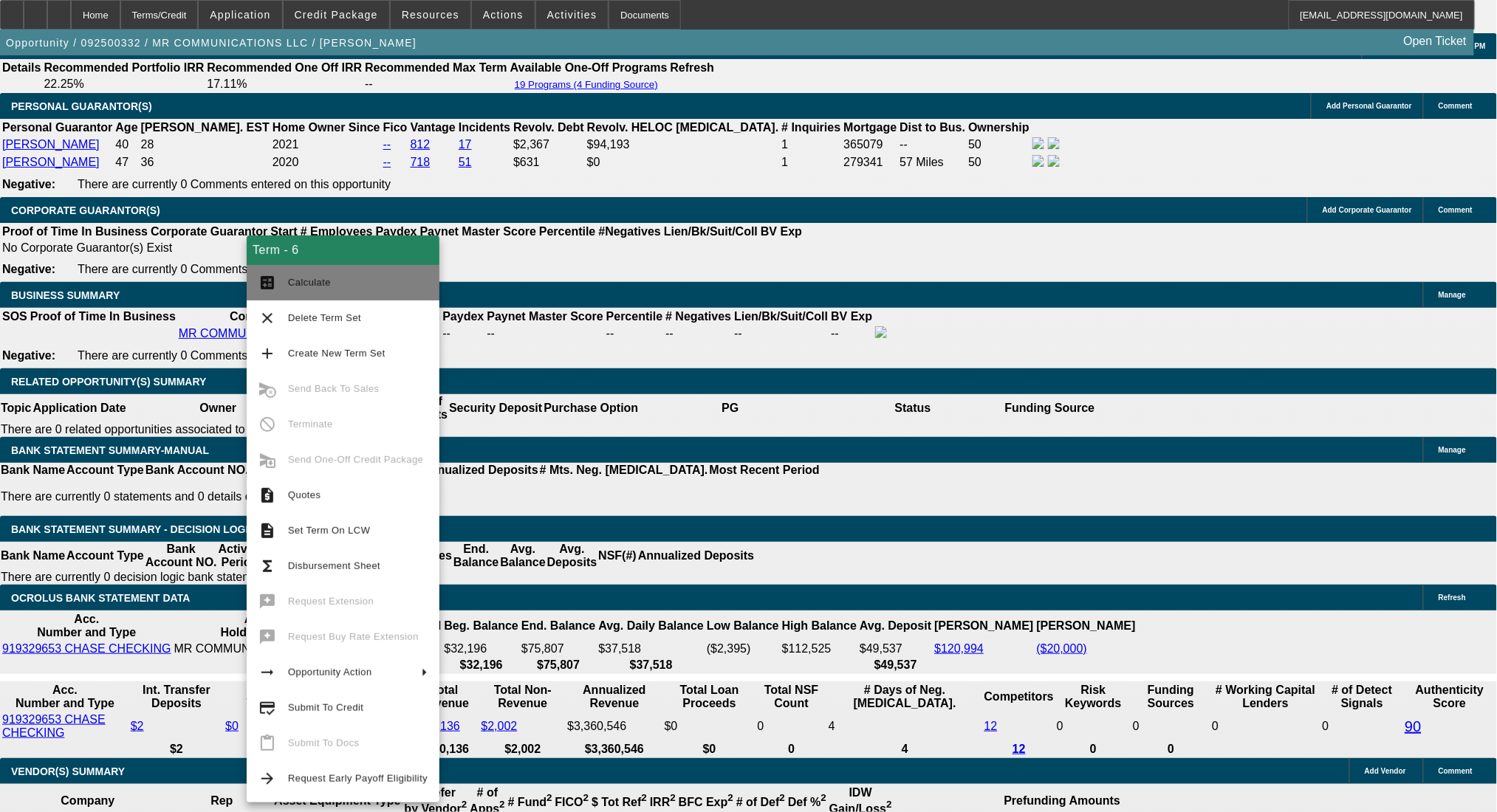
click at [287, 277] on button "calculate Calculate" at bounding box center [343, 283] width 192 height 36
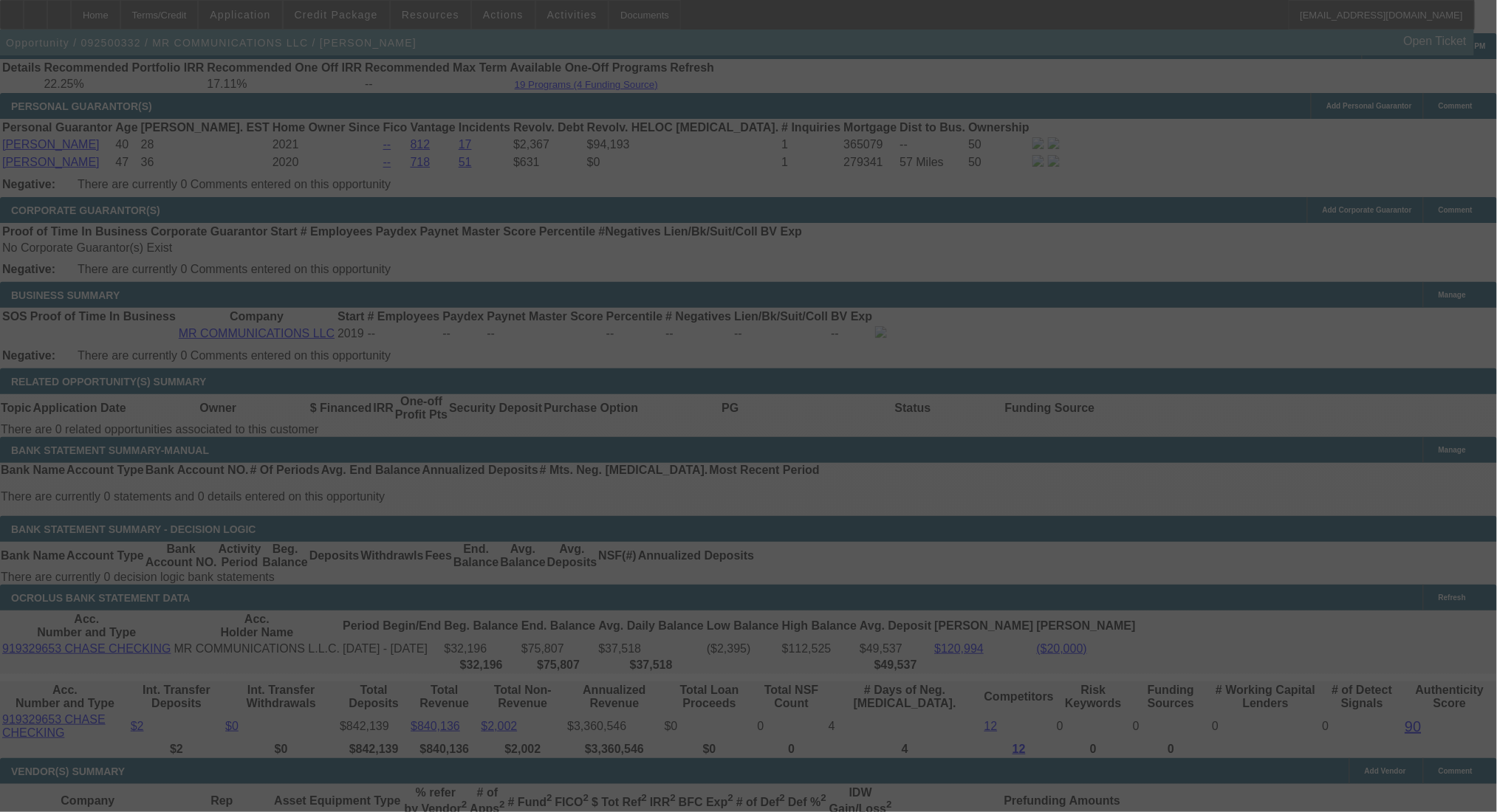
select select "0"
select select "2"
select select "0"
select select "6"
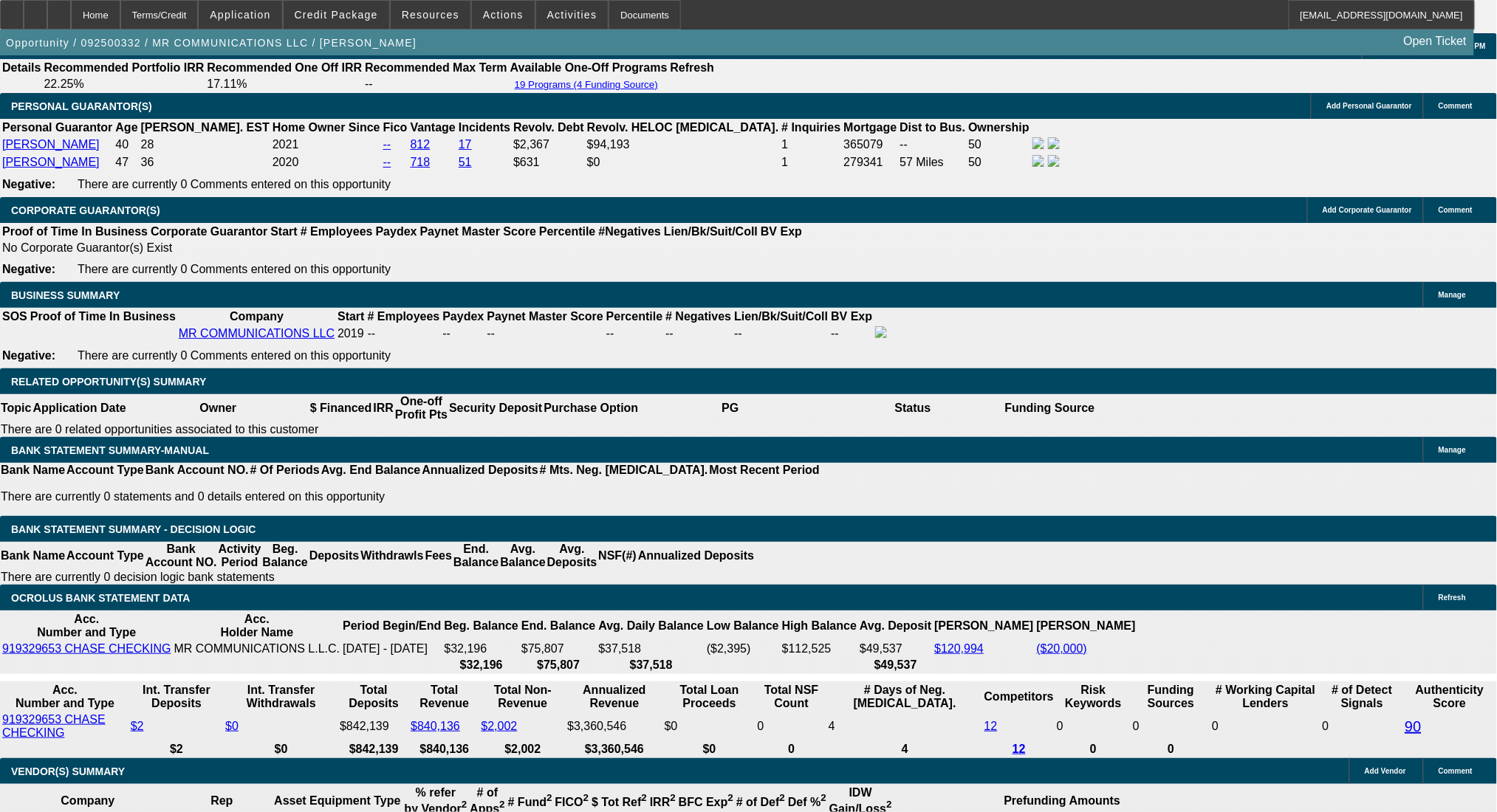
drag, startPoint x: 227, startPoint y: 477, endPoint x: 353, endPoint y: 477, distance: 126.0
type input "12"
type input "$24.00"
type input "UNKNOWN"
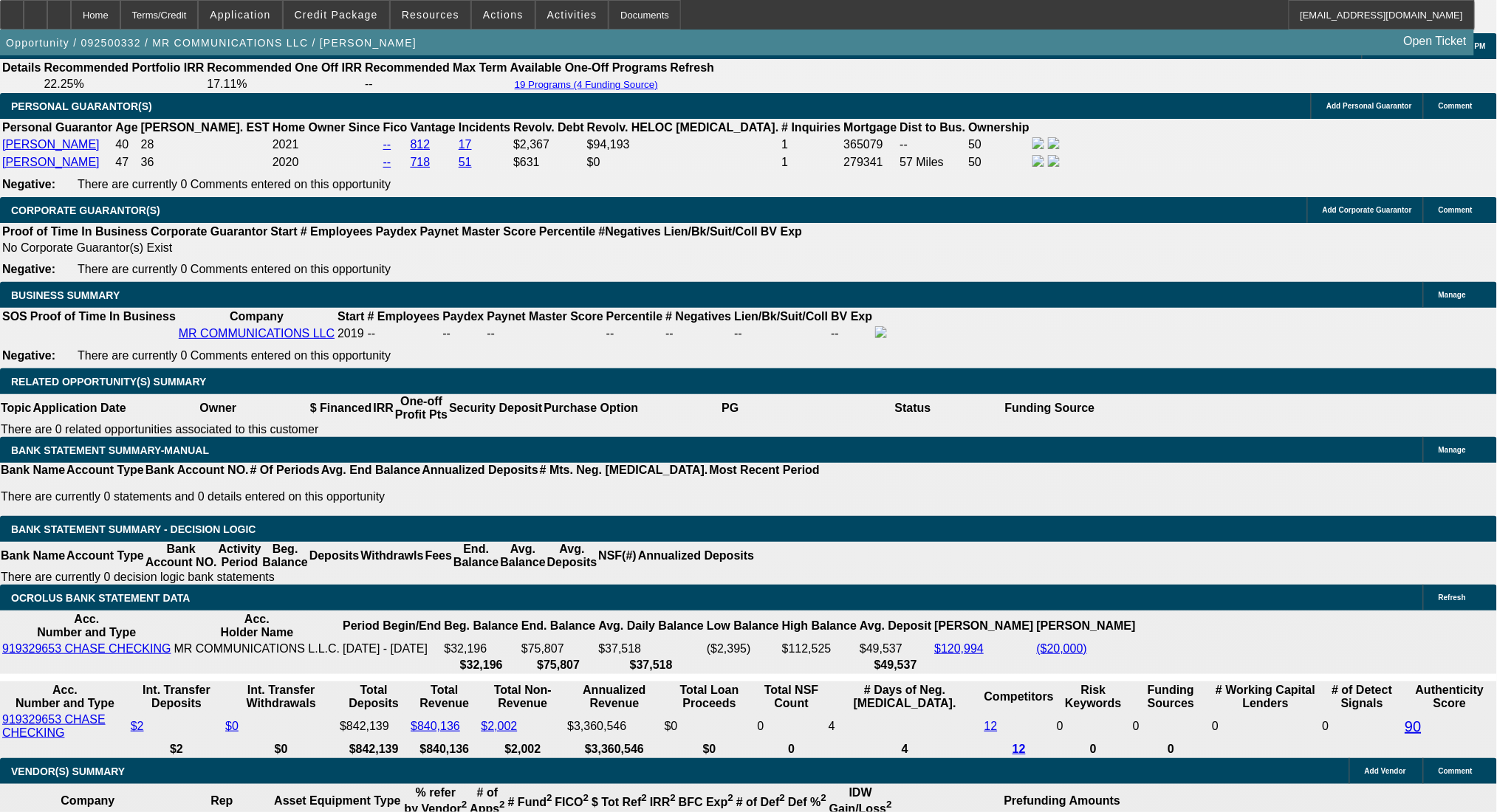
type input "1260"
type input "15.7"
type input "$2,520.00"
type input "$1,260.00"
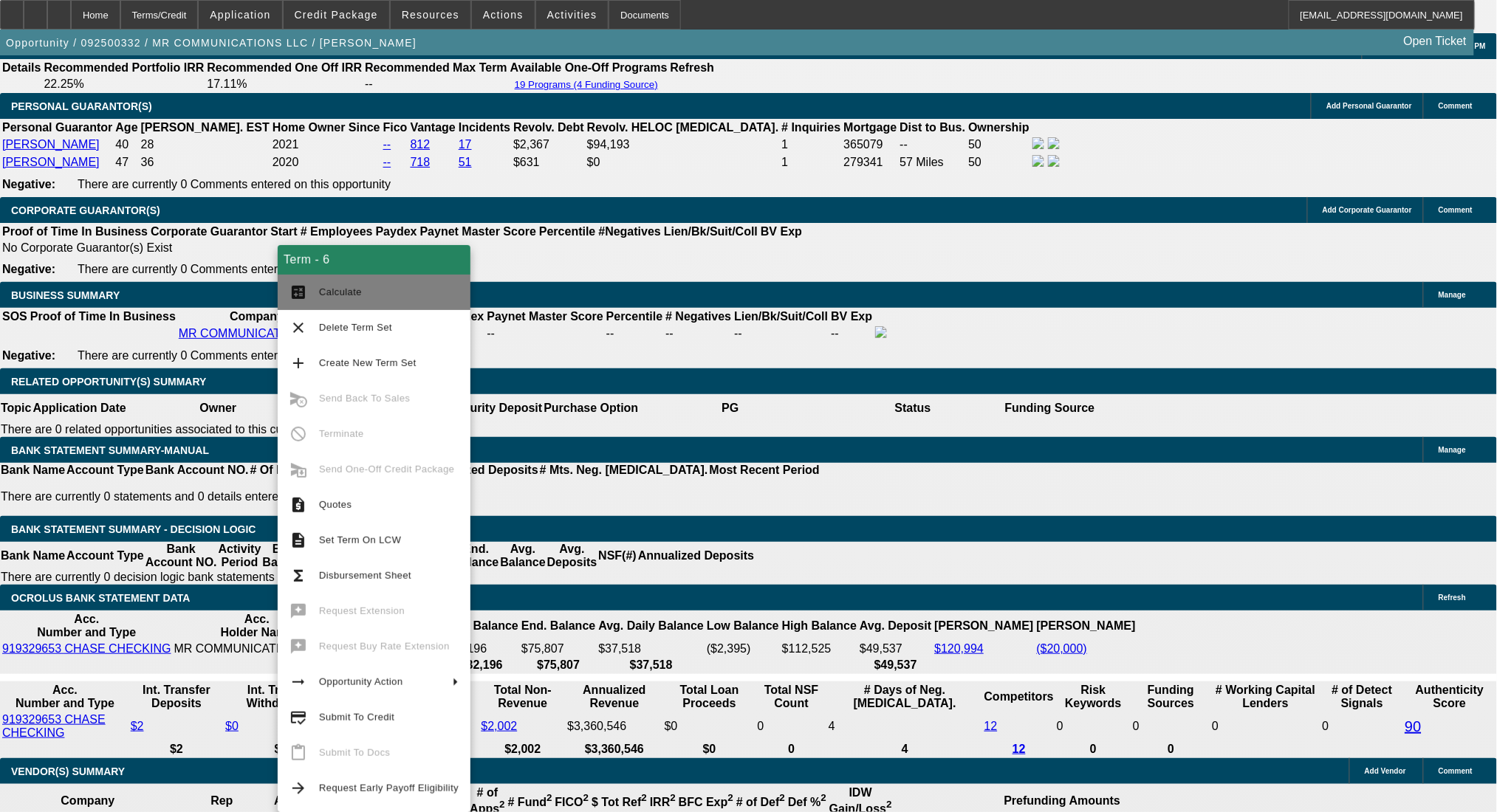
click at [320, 282] on button "calculate Calculate" at bounding box center [374, 292] width 192 height 36
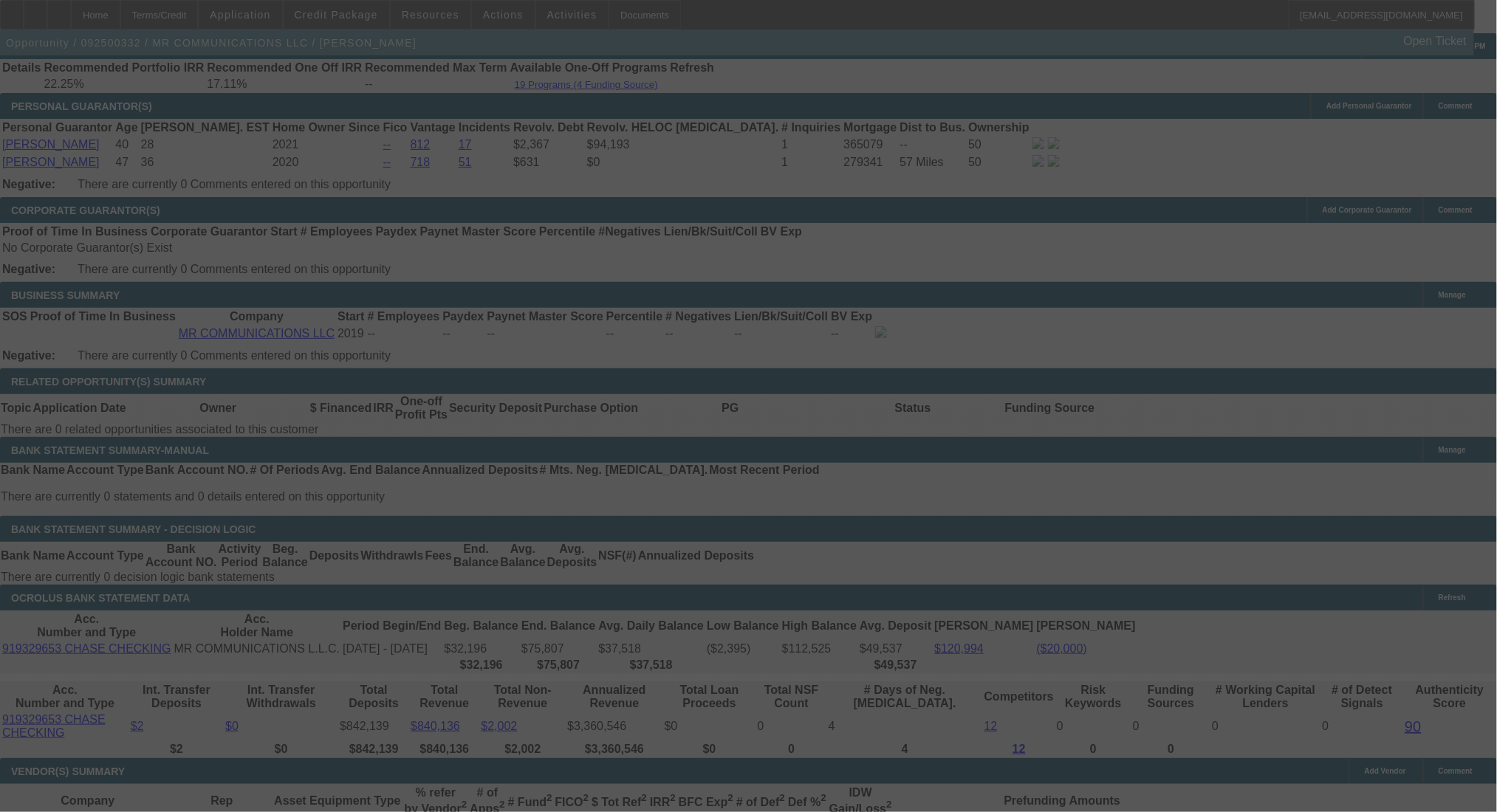
select select "0"
select select "2"
select select "0"
select select "6"
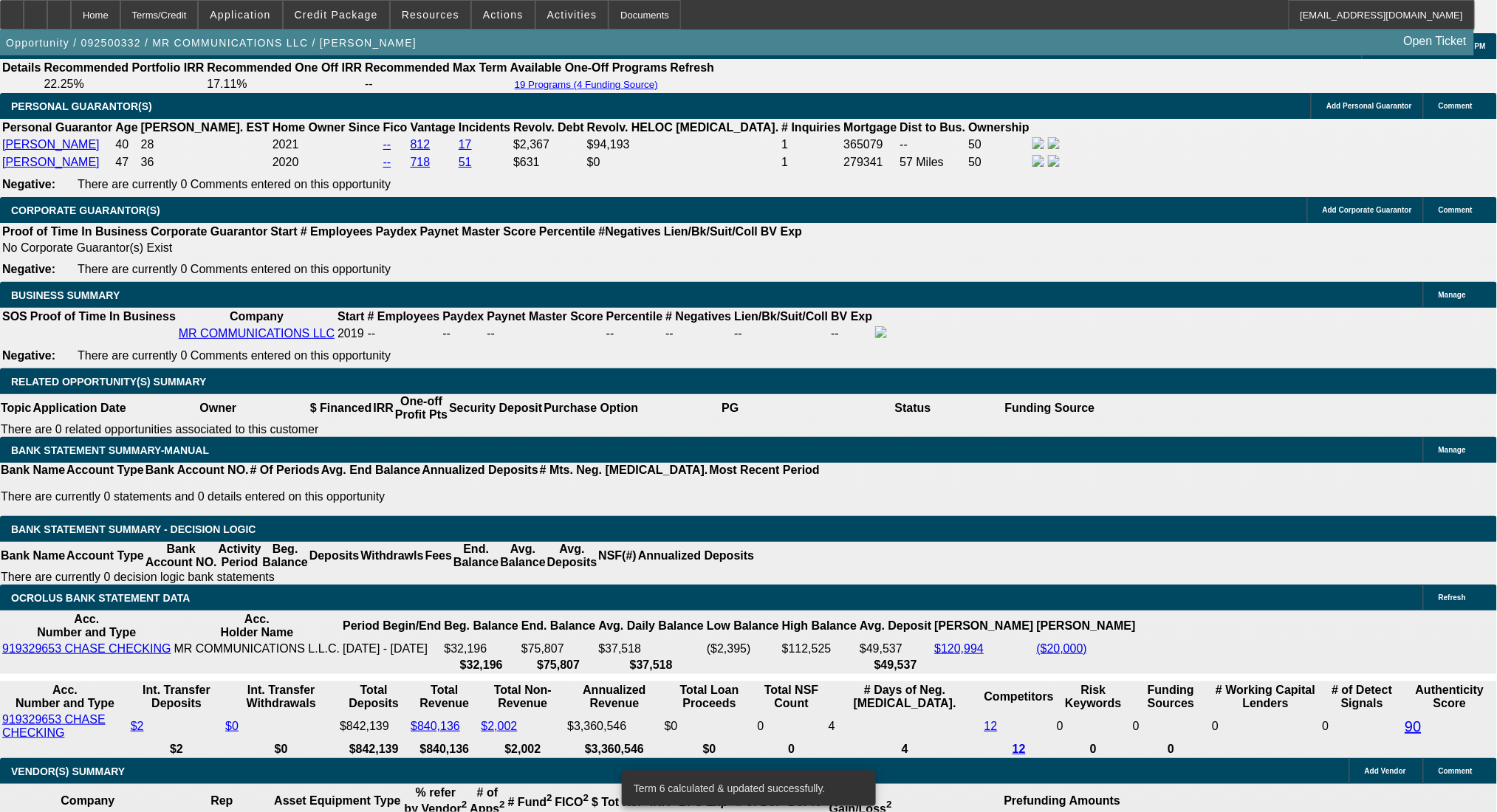
click at [349, 12] on span "Credit Package" at bounding box center [336, 15] width 84 height 12
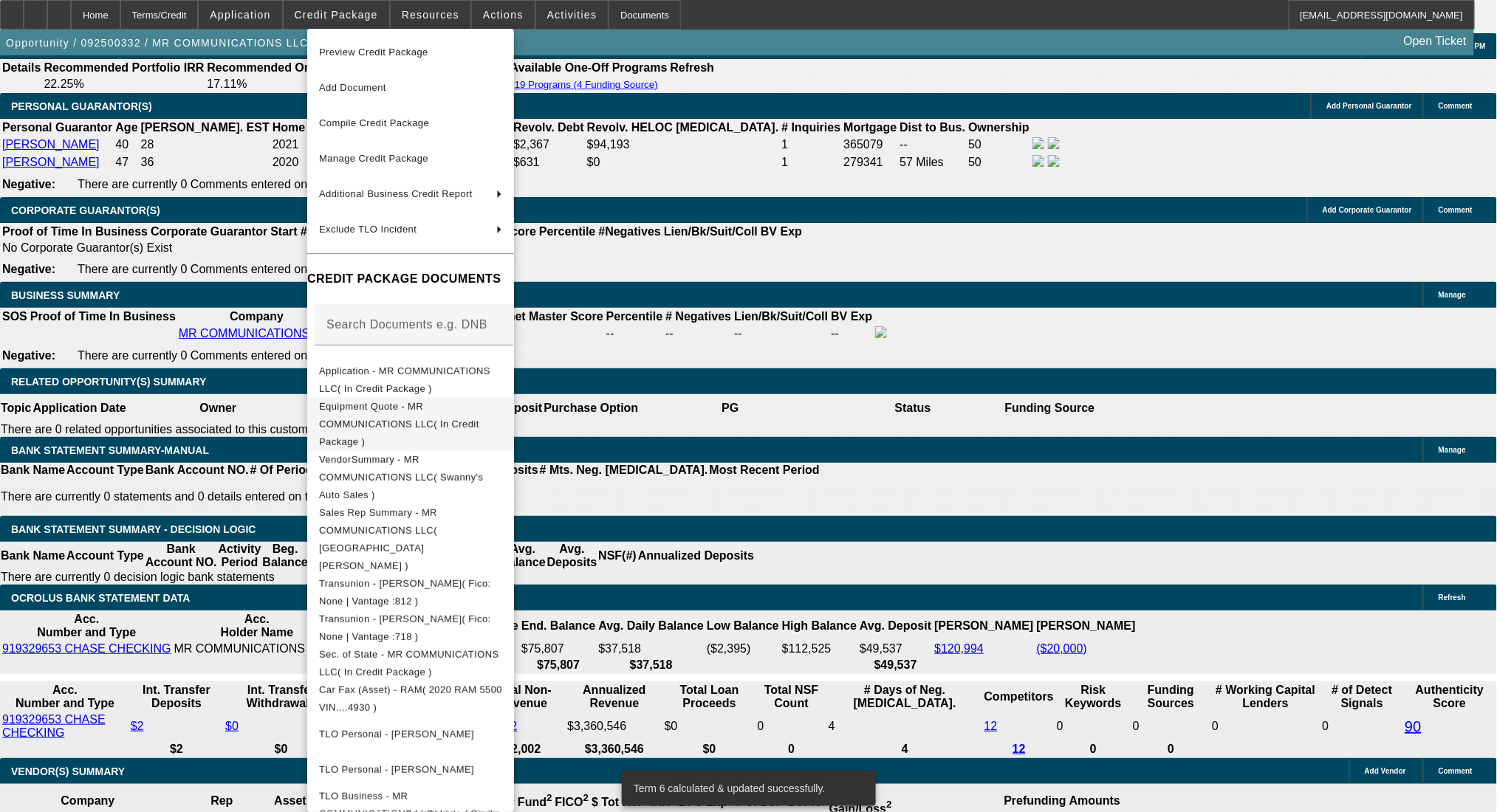
click at [398, 411] on span "Equipment Quote - MR COMMUNICATIONS LLC( In Credit Package )" at bounding box center [399, 423] width 160 height 47
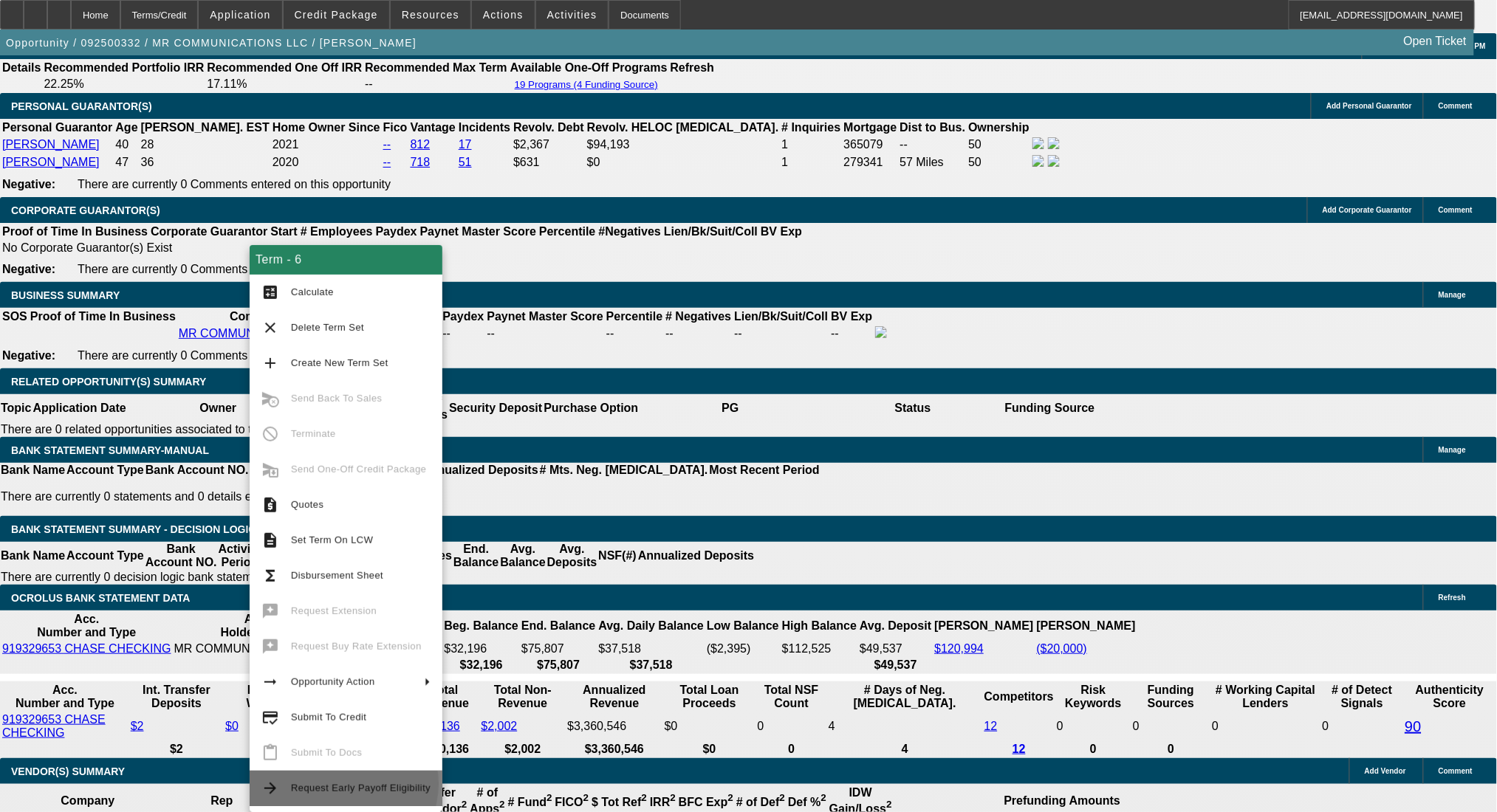
click at [343, 784] on span "Request Early Payoff Eligibility" at bounding box center [361, 788] width 139 height 11
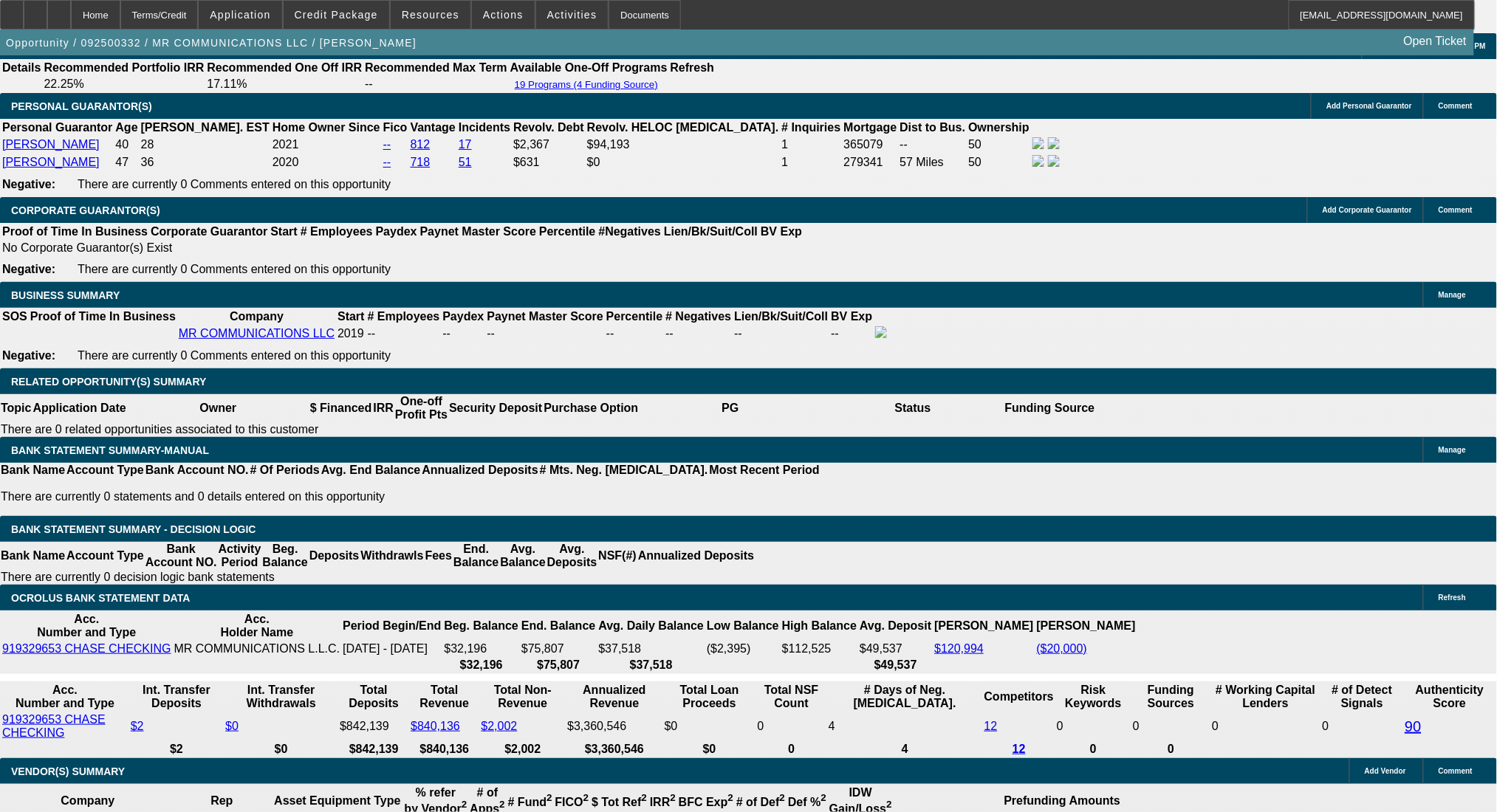
scroll to position [0, 0]
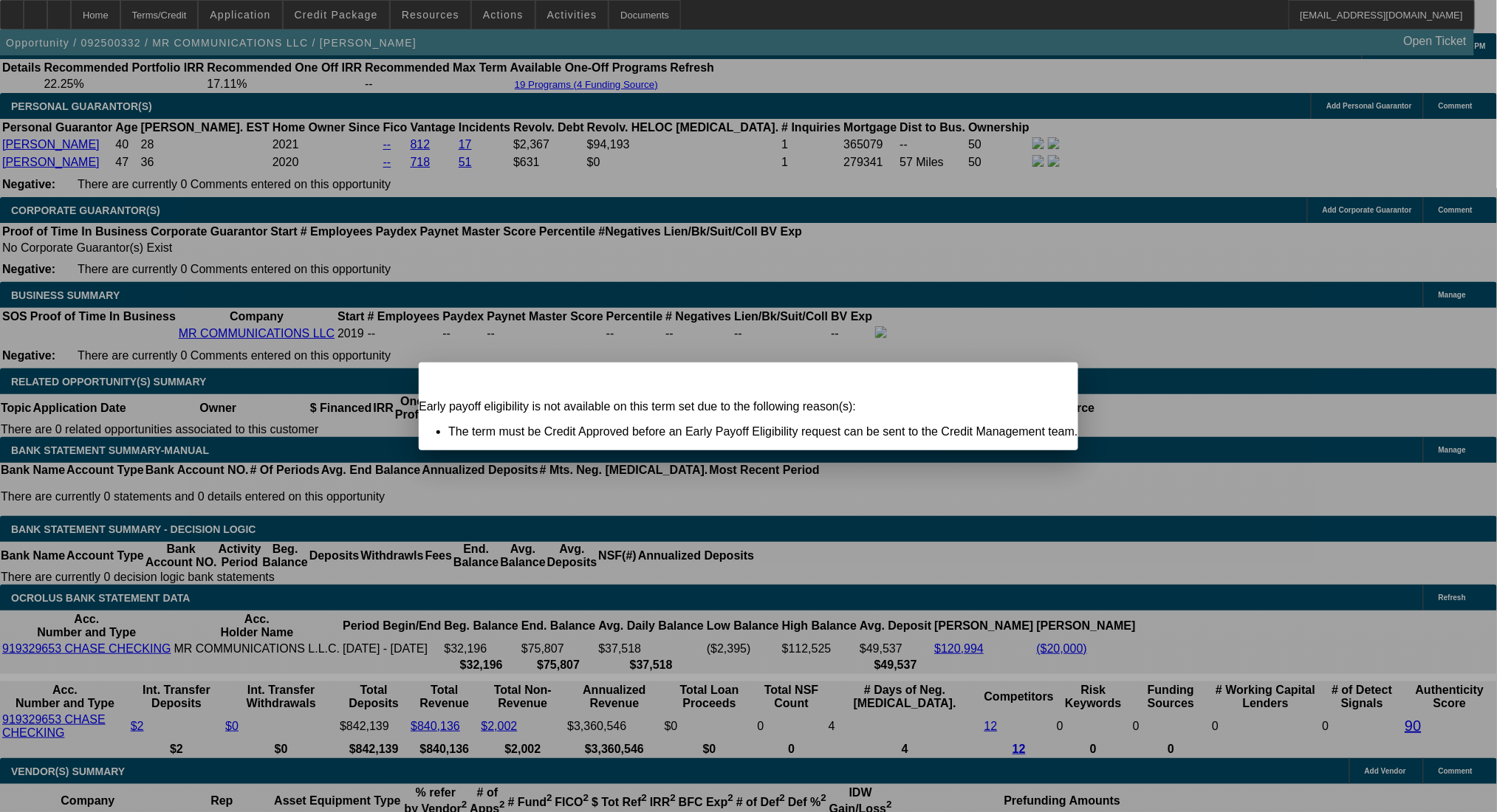
click at [1049, 380] on span "Close" at bounding box center [1059, 375] width 20 height 8
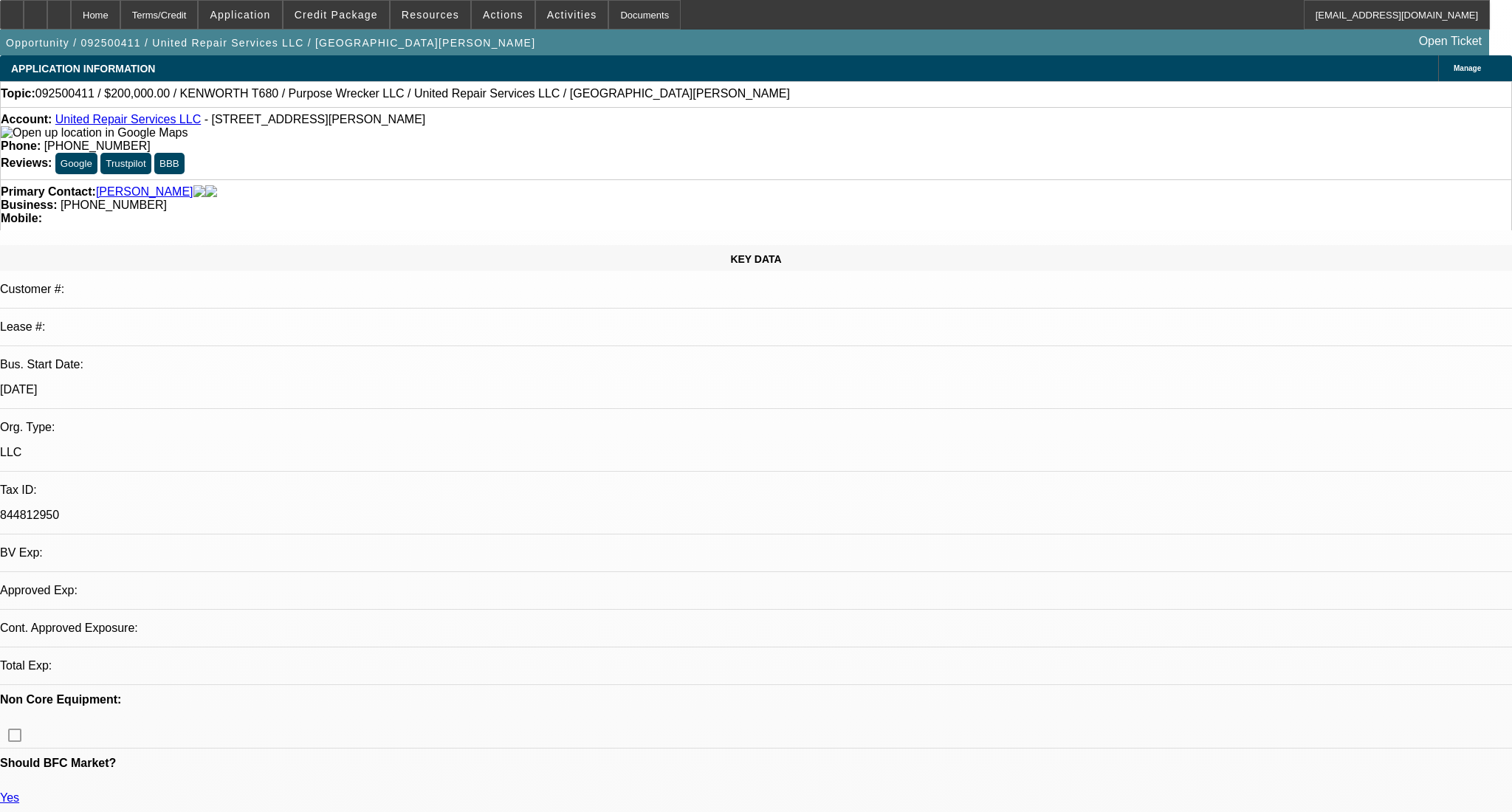
select select "0"
select select "2"
select select "0.1"
select select "4"
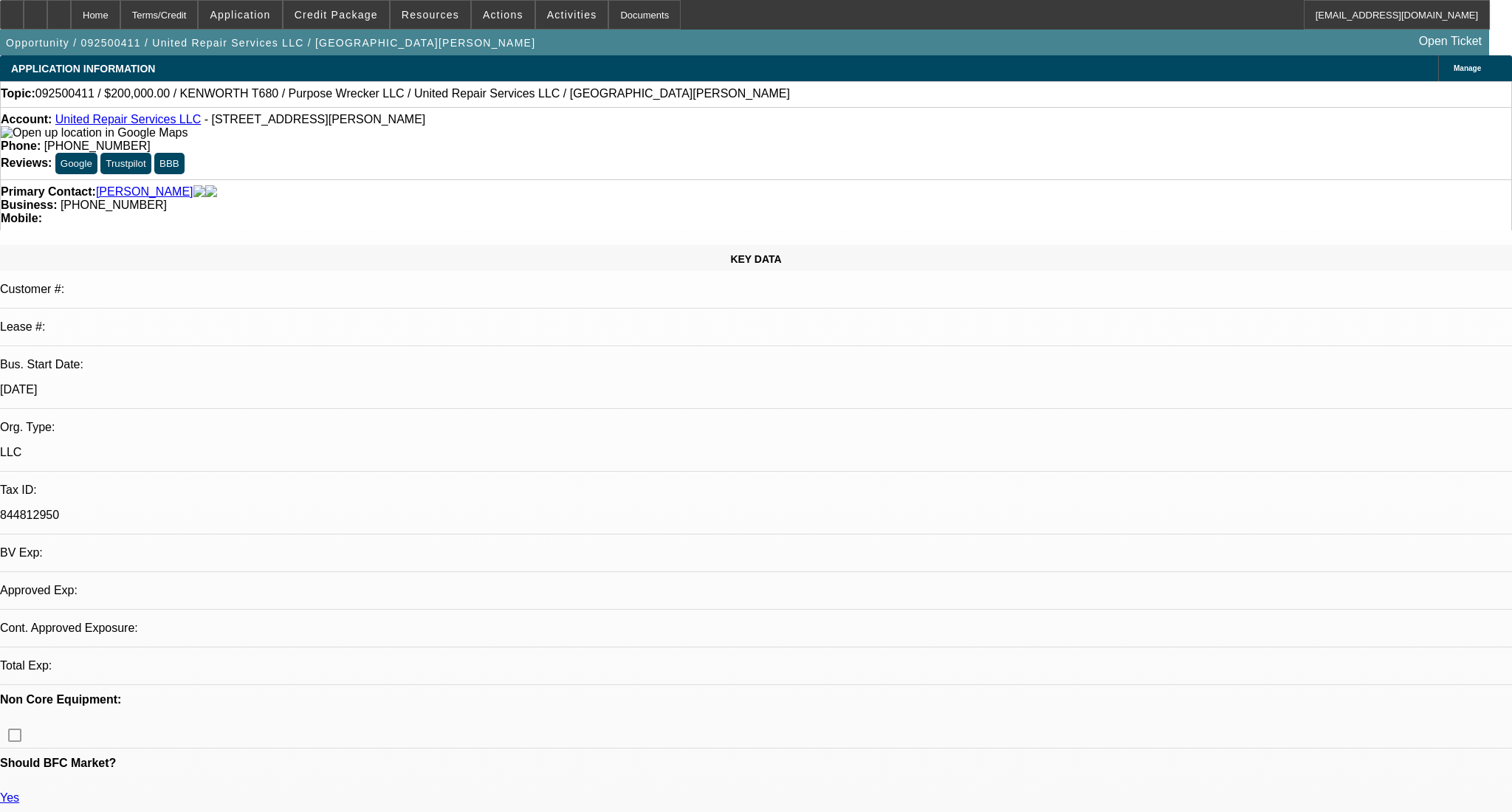
select select "0"
select select "2"
select select "0.1"
select select "4"
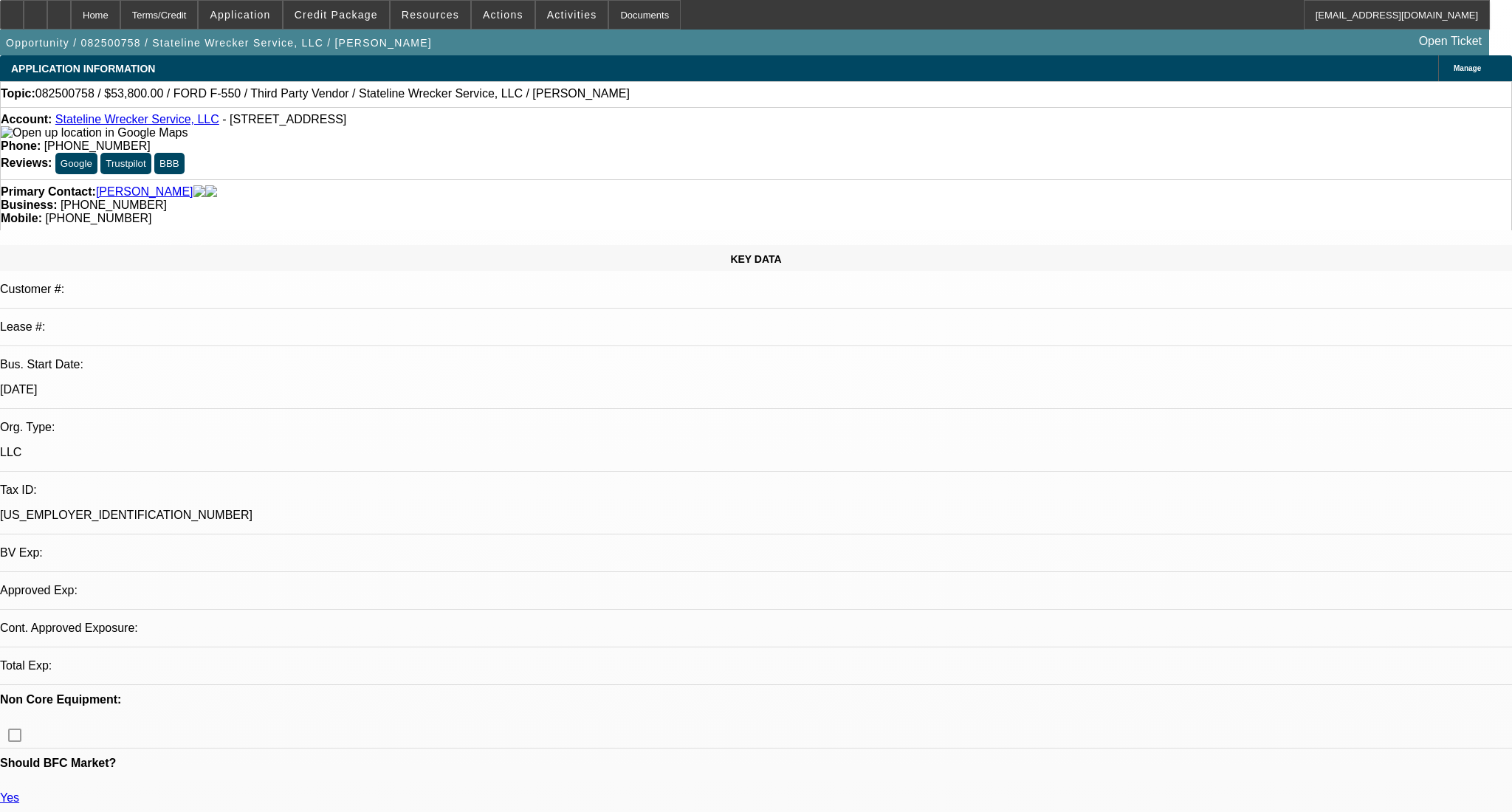
select select "0"
select select "2"
select select "0.1"
select select "4"
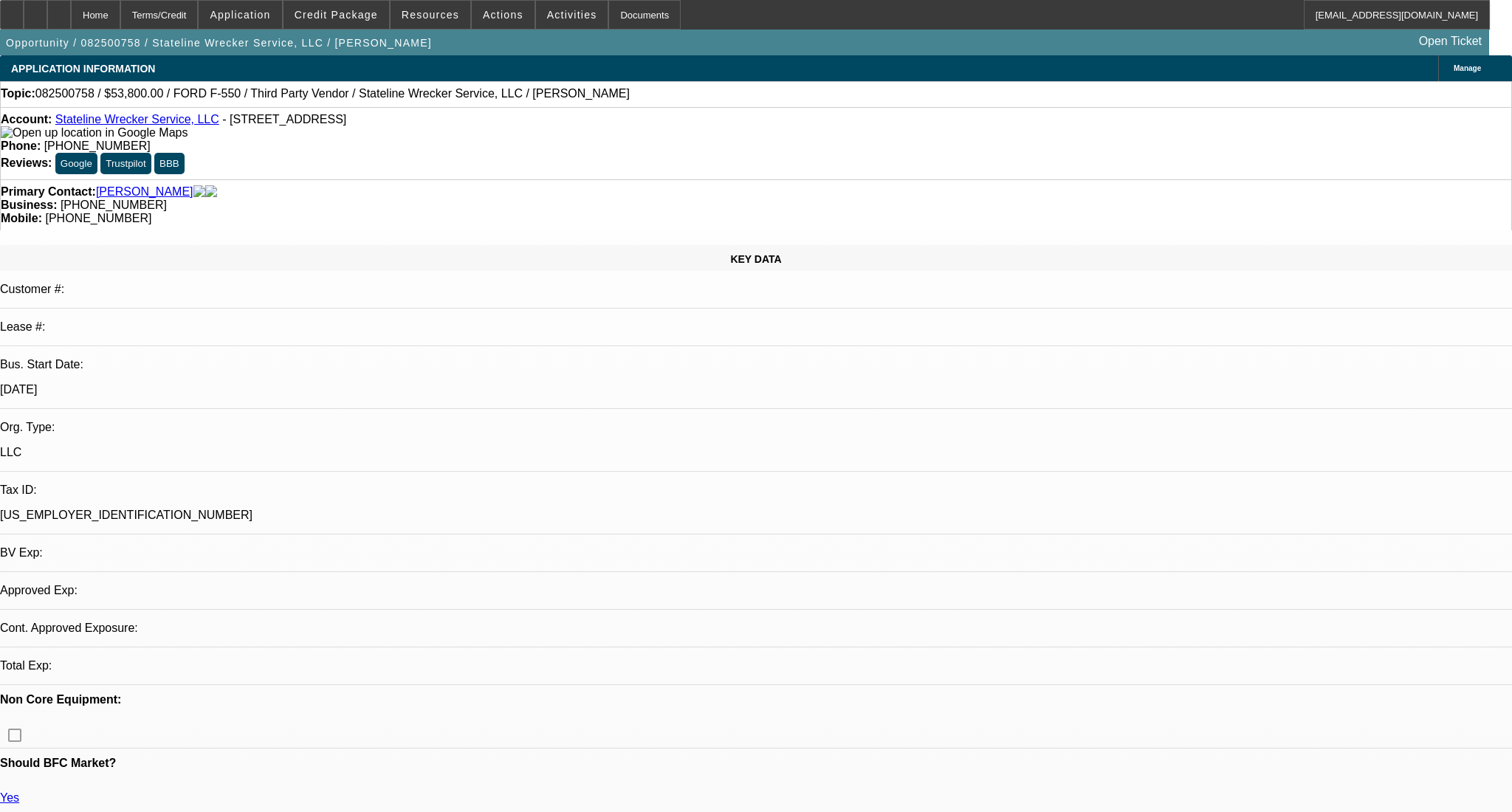
select select "0"
select select "2"
select select "0.1"
select select "4"
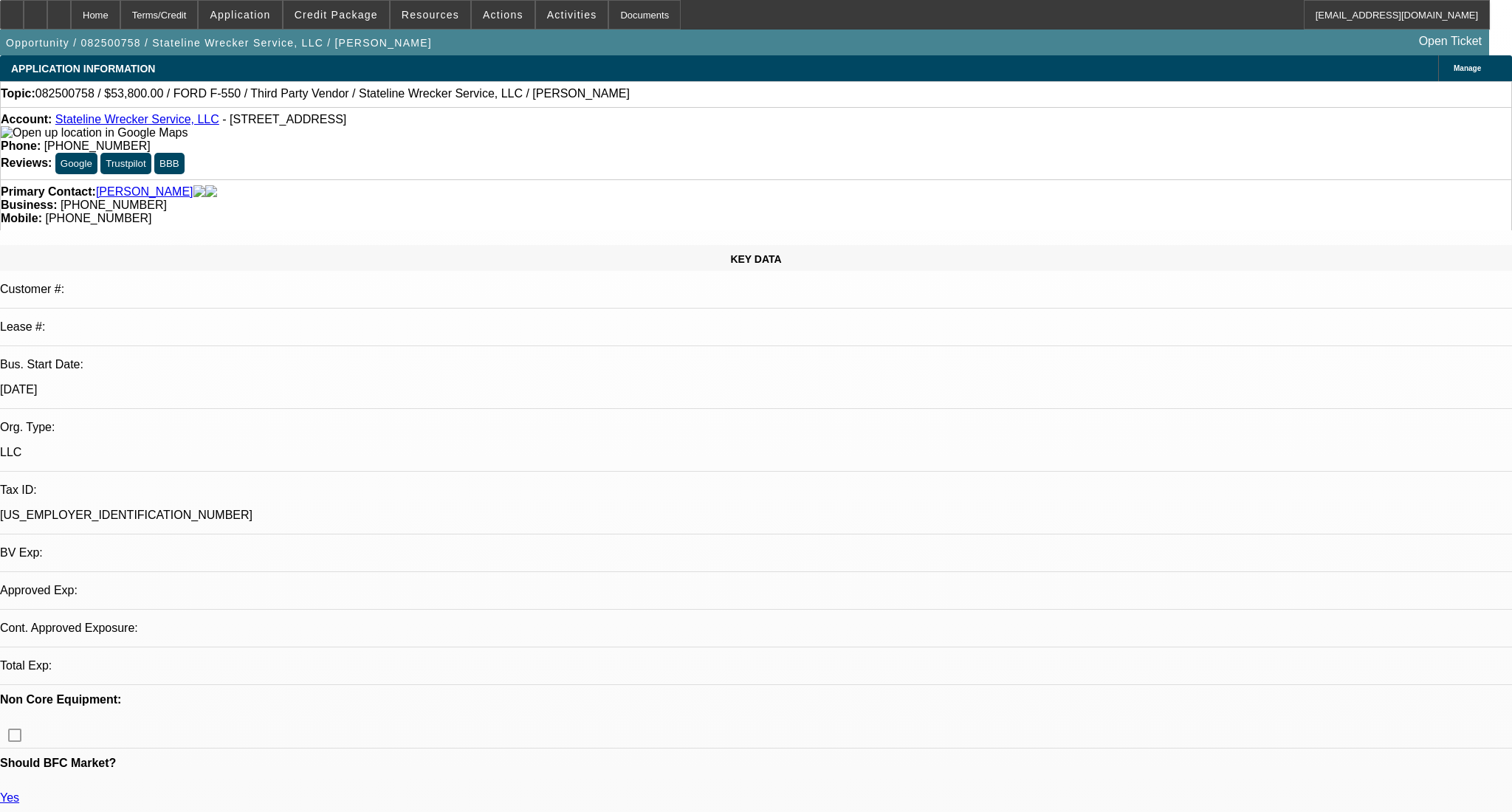
select select "0"
select select "2"
select select "0.1"
select select "4"
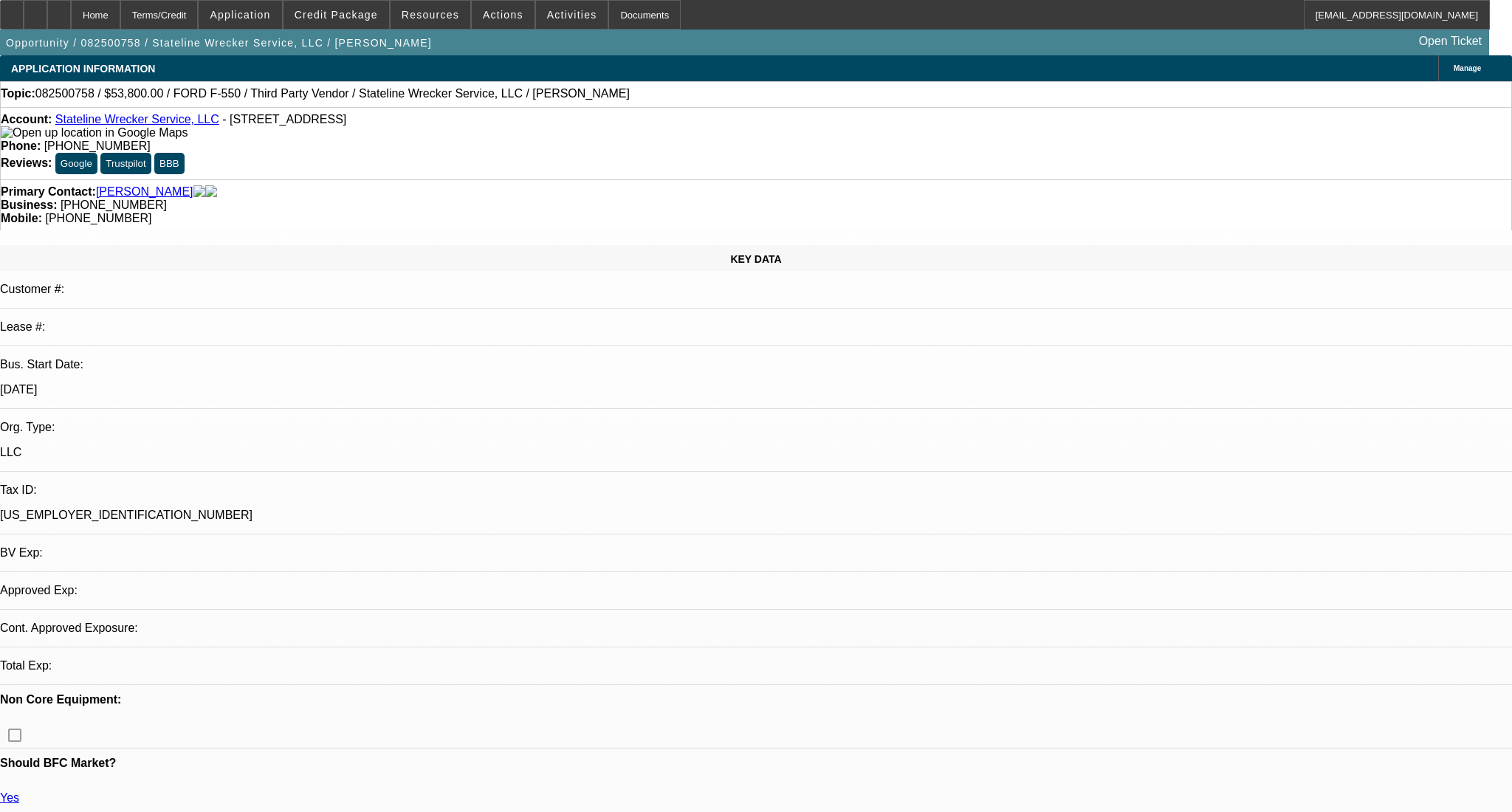
select select "0"
select select "2"
select select "0.1"
select select "4"
